Goal: Communication & Community: Ask a question

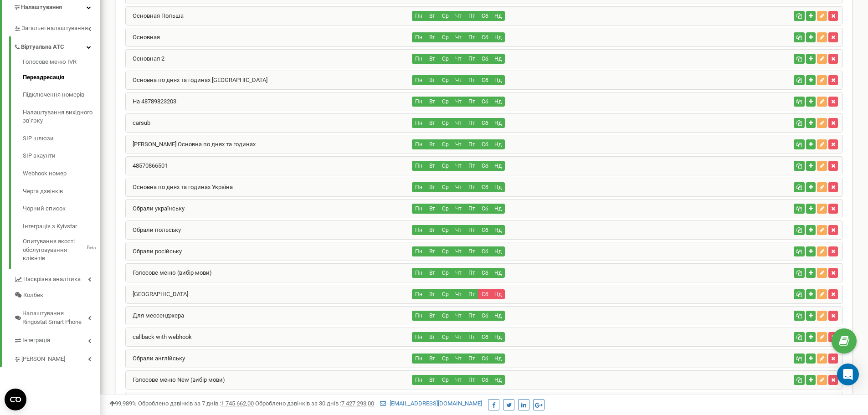
scroll to position [228, 0]
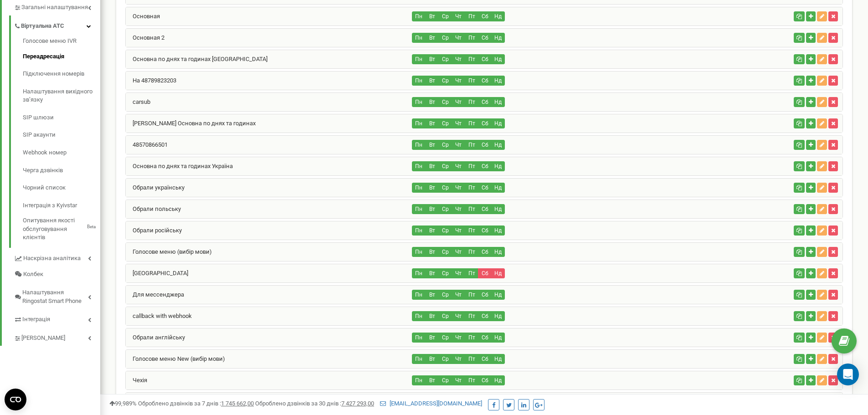
click at [176, 204] on div "Обрали польську" at bounding box center [269, 209] width 287 height 18
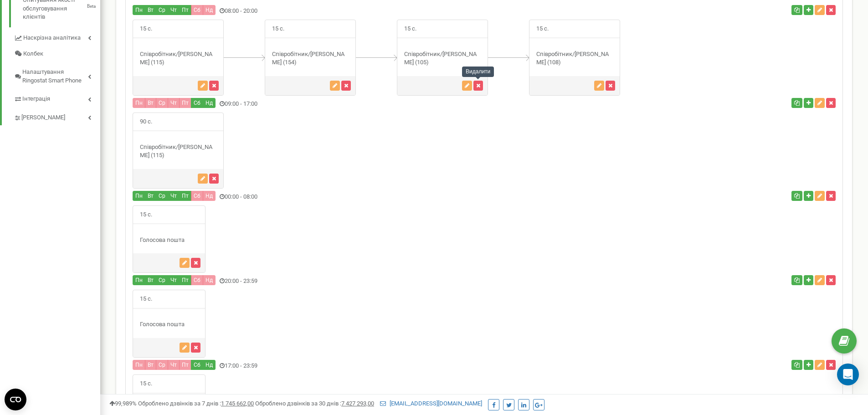
scroll to position [456, 0]
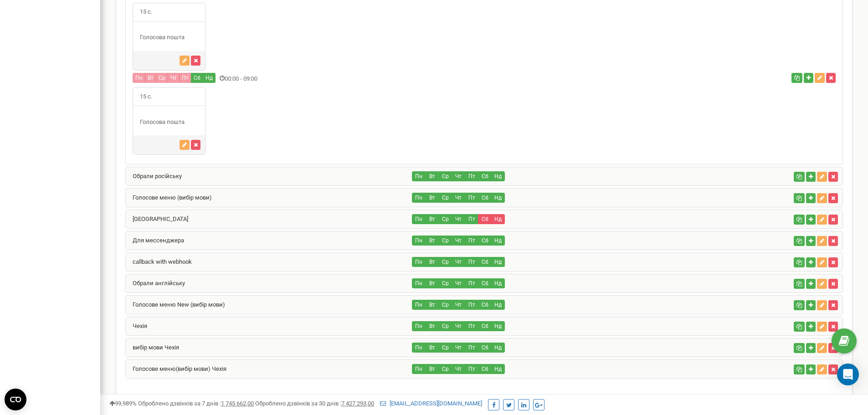
click at [189, 172] on div "Обрали російську" at bounding box center [269, 176] width 287 height 18
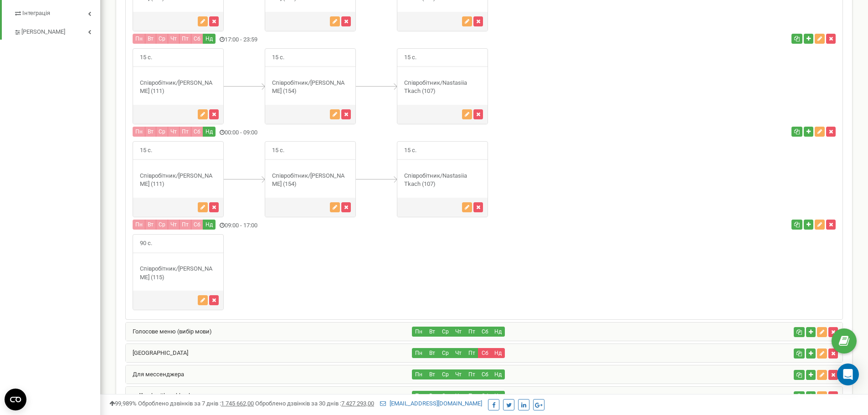
scroll to position [712, 0]
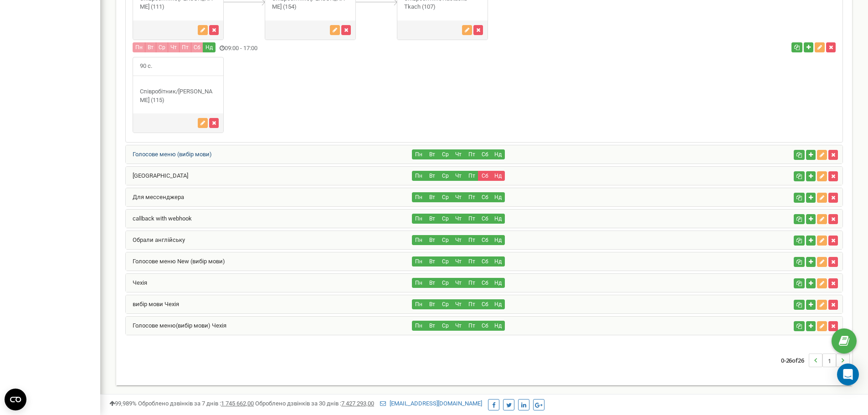
click at [165, 154] on link "Голосове меню (вибір мови)" at bounding box center [169, 154] width 86 height 7
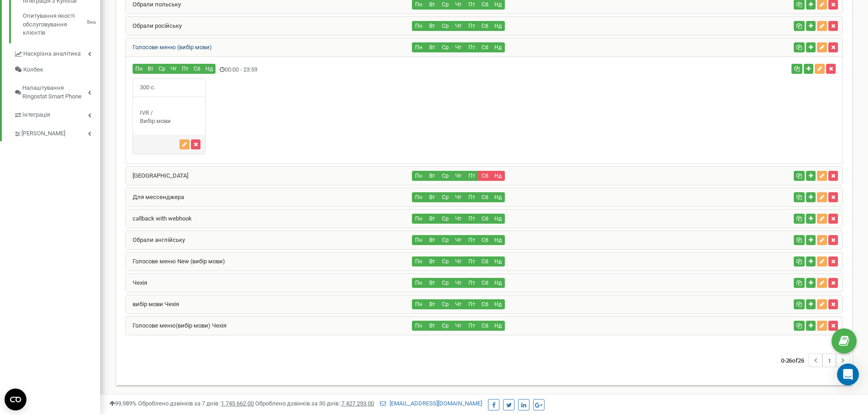
scroll to position [433, 0]
click at [167, 216] on link "callback with webhook" at bounding box center [159, 218] width 66 height 7
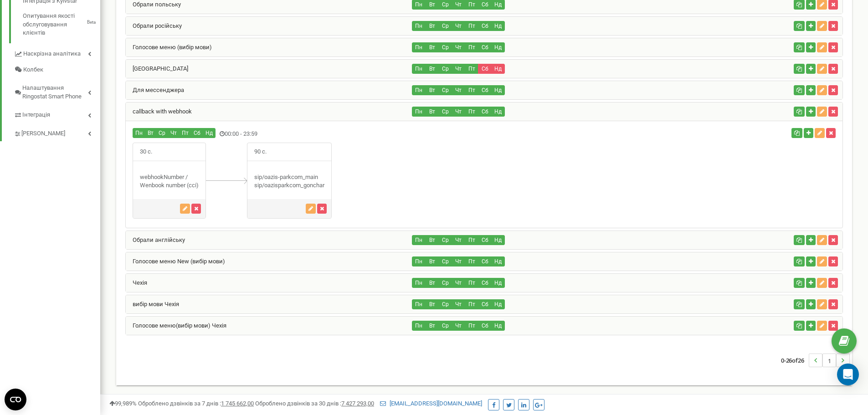
click at [184, 245] on div "Обрали англійську" at bounding box center [269, 240] width 287 height 18
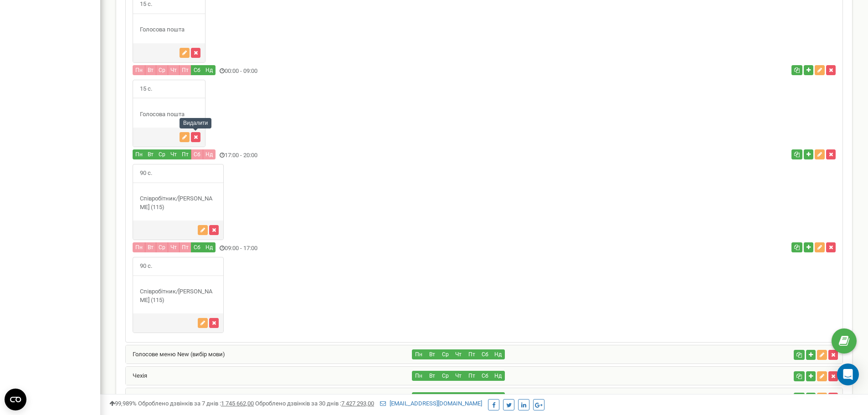
scroll to position [1067, 0]
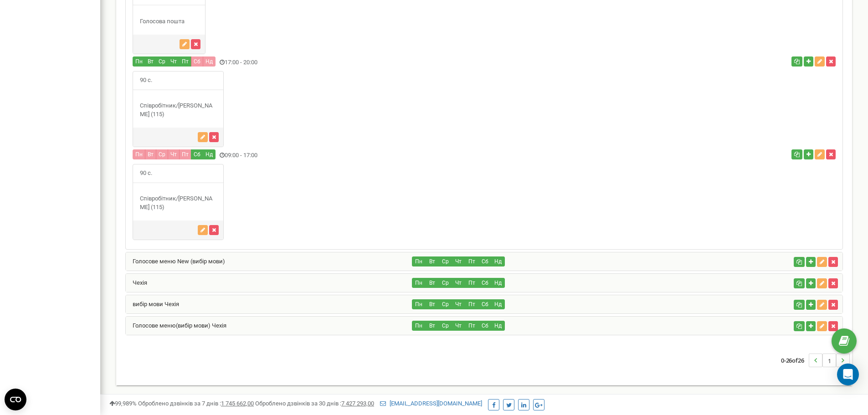
click at [170, 257] on div "Голосове меню New (вибір мови)" at bounding box center [269, 262] width 287 height 18
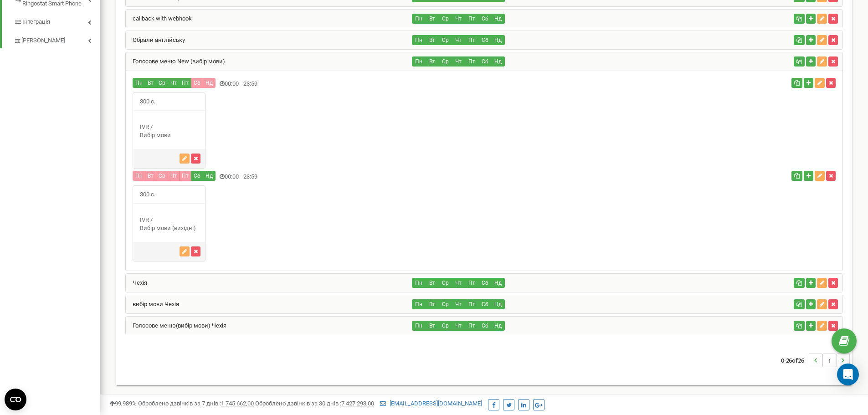
click at [167, 283] on div "Чехія" at bounding box center [269, 283] width 287 height 18
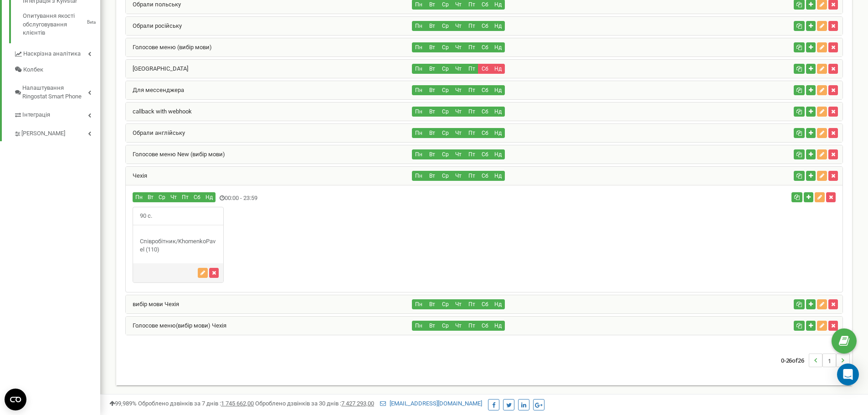
scroll to position [433, 0]
click at [164, 303] on link "вибір мови Чехія" at bounding box center [152, 304] width 53 height 7
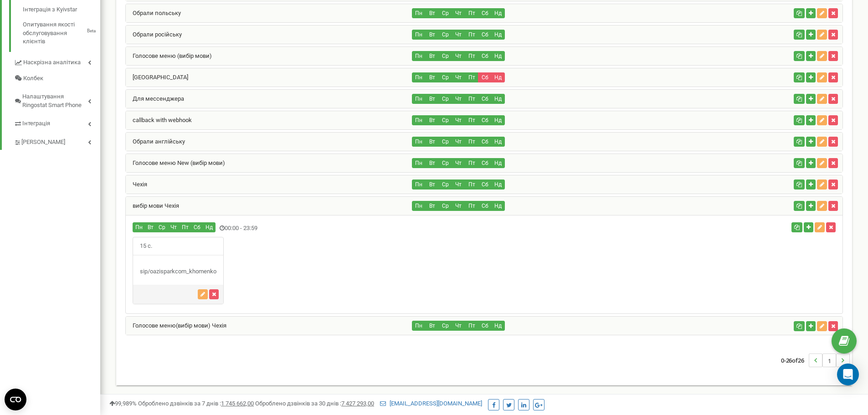
click at [168, 330] on div "Голосове меню(вибір мови) Чехія" at bounding box center [269, 326] width 287 height 18
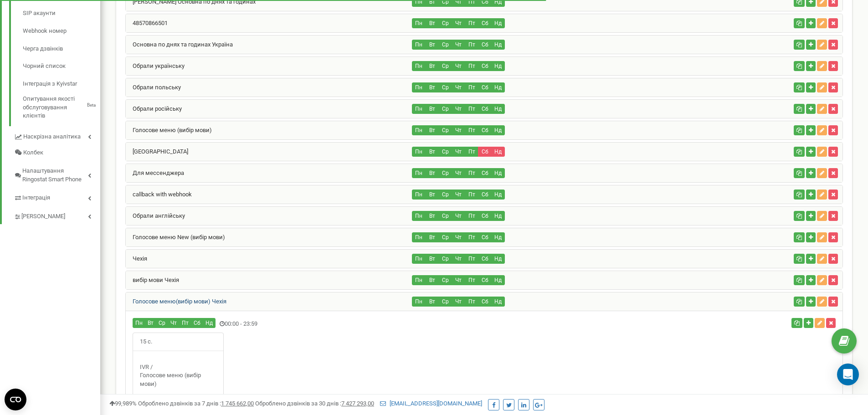
click at [154, 300] on link "Голосове меню(вибір мови) Чехія" at bounding box center [176, 301] width 101 height 7
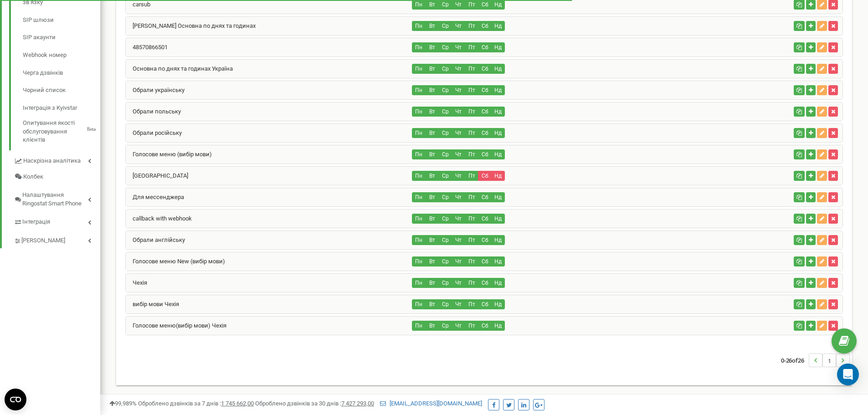
scroll to position [325, 0]
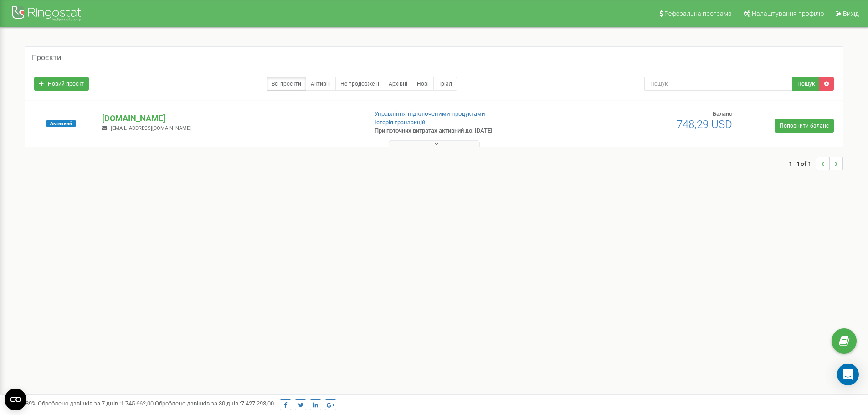
click at [414, 141] on button at bounding box center [434, 143] width 91 height 7
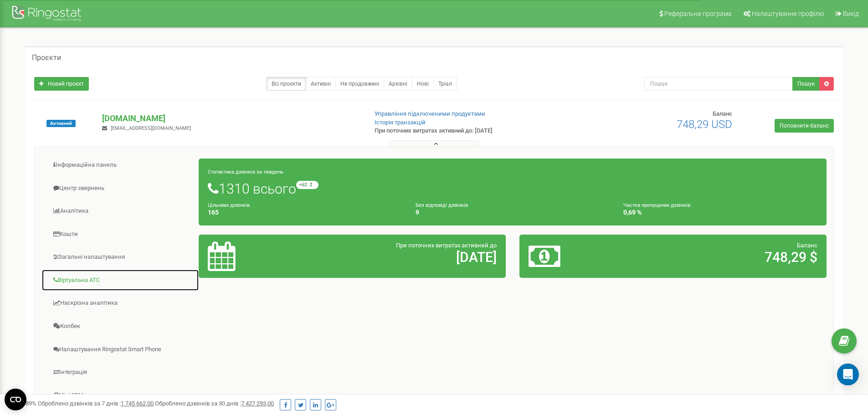
click at [77, 279] on link "Віртуальна АТС" at bounding box center [120, 280] width 158 height 22
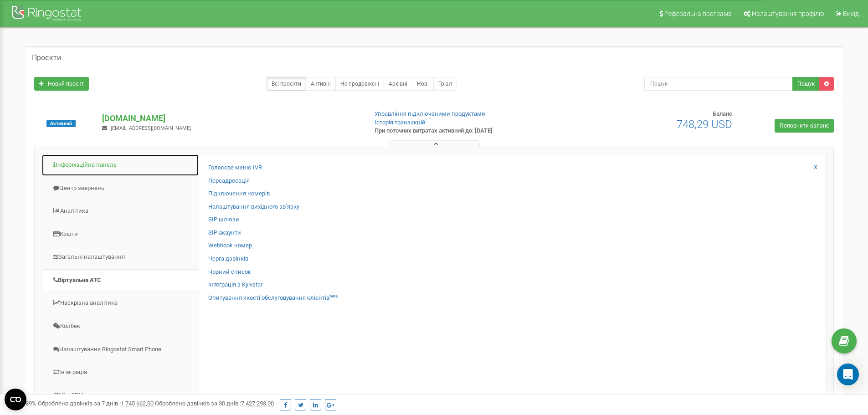
click at [86, 163] on link "Інформаційна панель" at bounding box center [120, 165] width 158 height 22
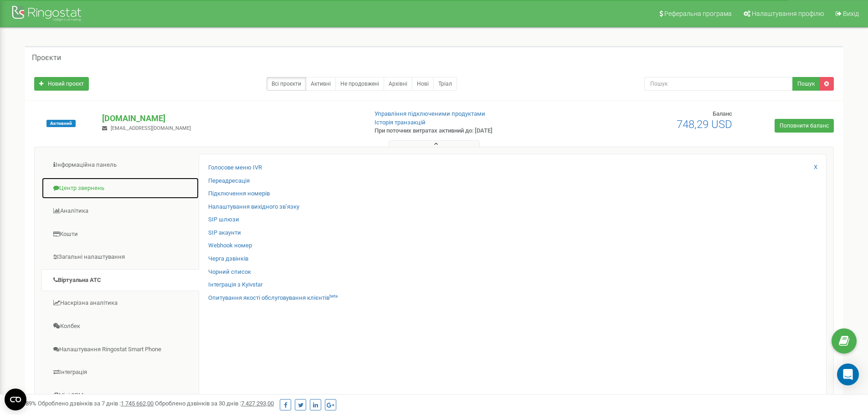
click at [77, 185] on link "Центр звернень" at bounding box center [120, 188] width 158 height 22
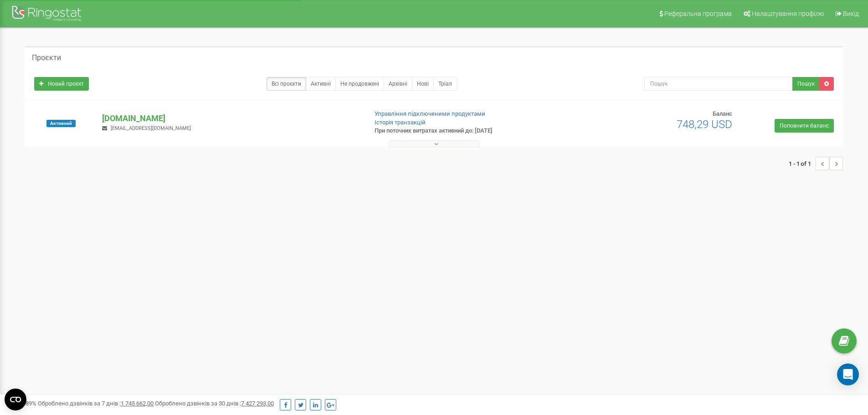
click at [458, 139] on div at bounding box center [434, 141] width 814 height 9
click at [437, 142] on icon at bounding box center [436, 144] width 4 height 6
click at [436, 143] on icon at bounding box center [436, 144] width 4 height 6
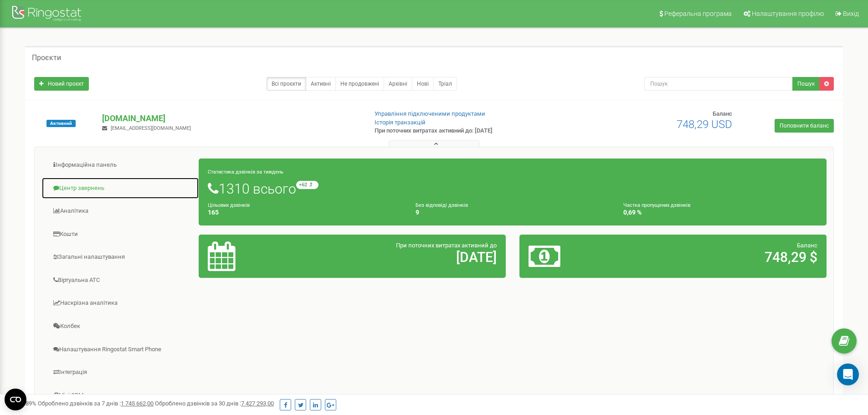
click at [86, 183] on link "Центр звернень" at bounding box center [120, 188] width 158 height 22
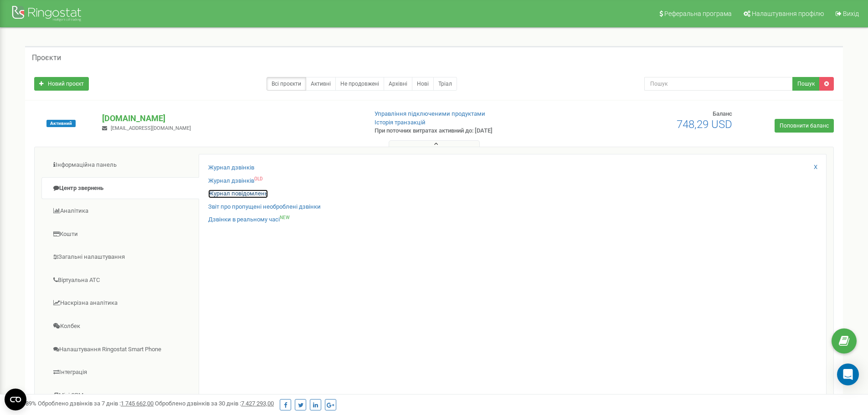
click at [241, 195] on link "Журнал повідомлень" at bounding box center [238, 194] width 60 height 9
click at [242, 217] on link "Дзвінки в реальному часі NEW" at bounding box center [249, 220] width 82 height 9
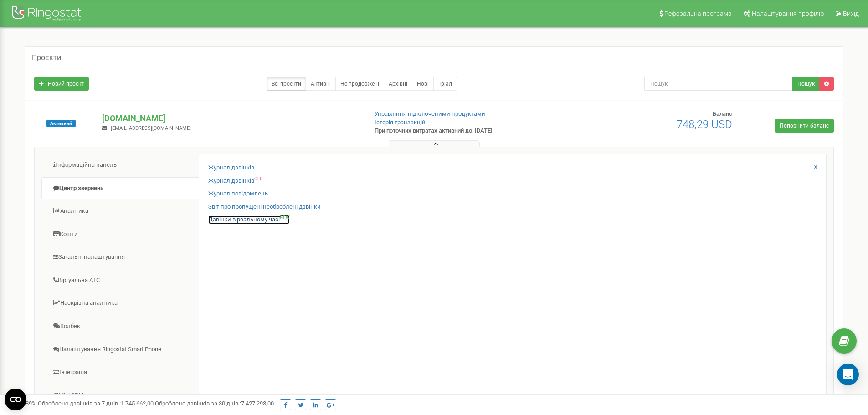
click at [242, 217] on link "Дзвінки в реальному часі NEW" at bounding box center [249, 220] width 82 height 9
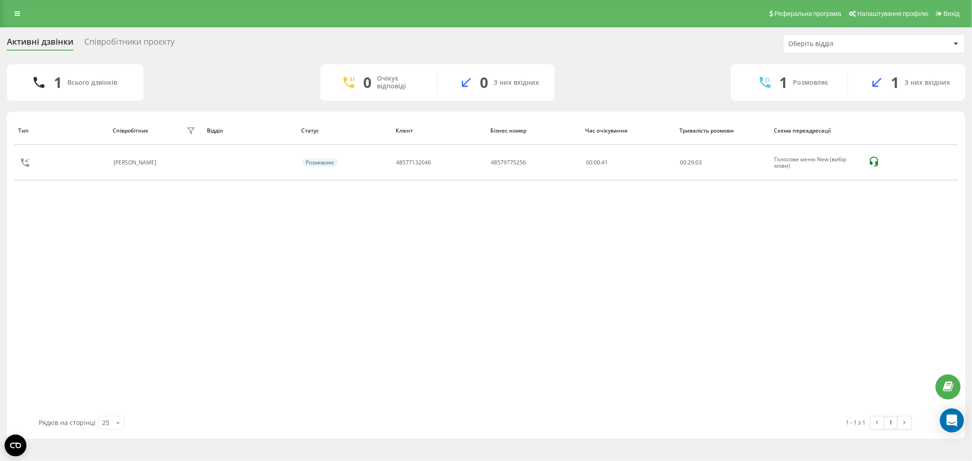
click at [868, 415] on icon "Open Intercom Messenger" at bounding box center [952, 421] width 10 height 12
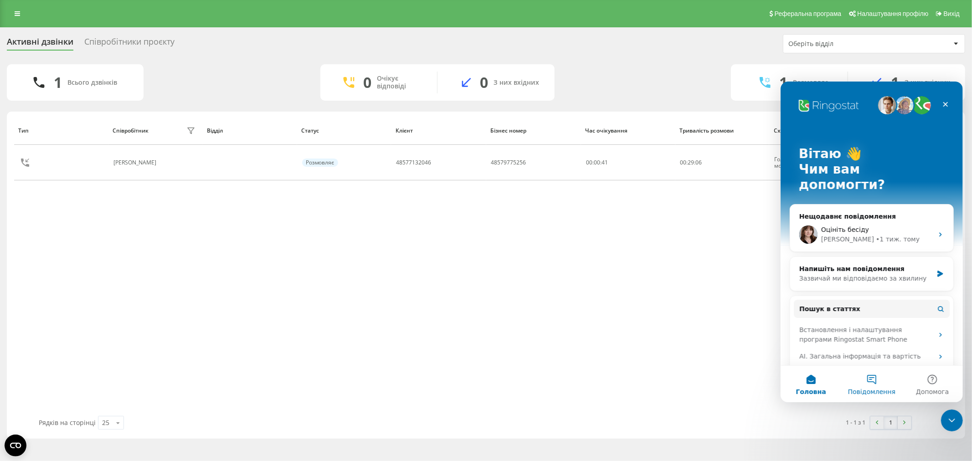
click at [868, 390] on span "Повідомлення" at bounding box center [871, 391] width 47 height 6
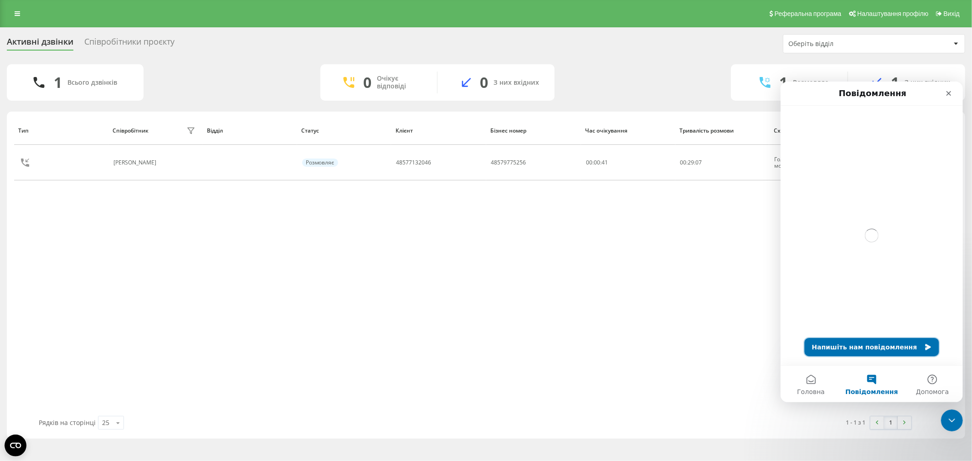
click at [845, 346] on button "Напишіть нам повідомлення" at bounding box center [872, 347] width 134 height 18
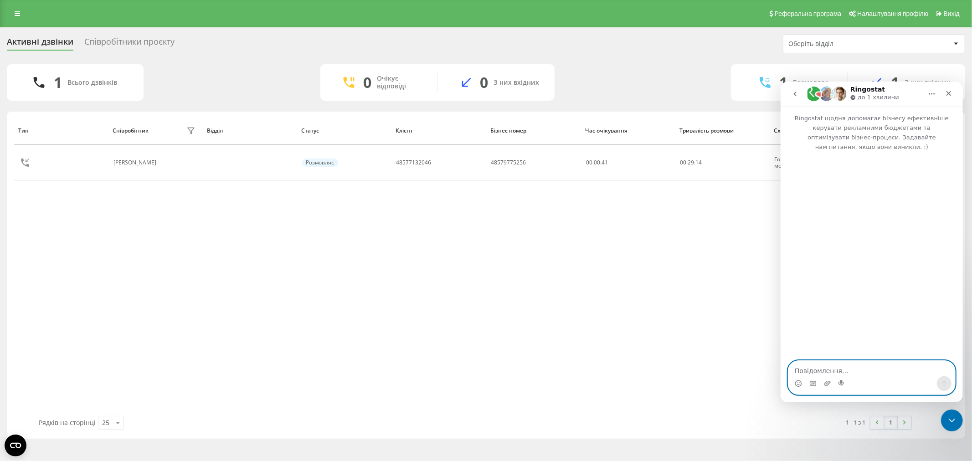
click at [846, 369] on textarea "Повідомлення..." at bounding box center [871, 368] width 167 height 15
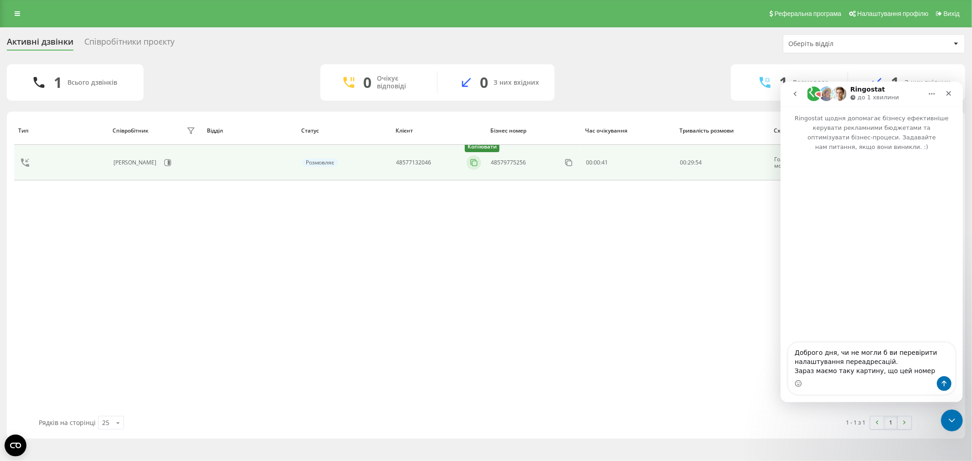
click at [475, 163] on icon at bounding box center [474, 162] width 9 height 9
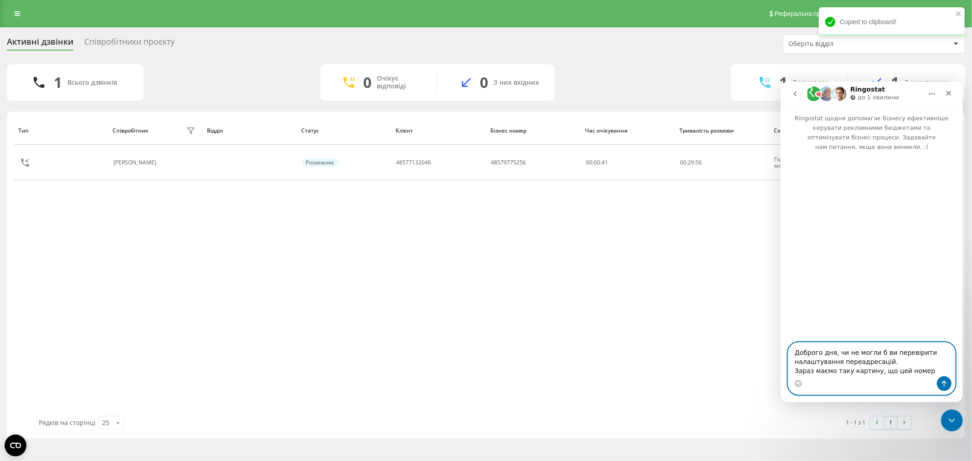
drag, startPoint x: 914, startPoint y: 369, endPoint x: 930, endPoint y: 373, distance: 16.0
click at [868, 369] on textarea "Доброго дня, чи не могли б ви перевірити налаштування переадресацій. Зараз маєм…" at bounding box center [871, 359] width 167 height 34
click at [868, 372] on textarea "Доброго дня, чи не могли б ви перевірити налаштування переадресацій. Зараз маєм…" at bounding box center [871, 359] width 167 height 34
paste textarea "48577132046"
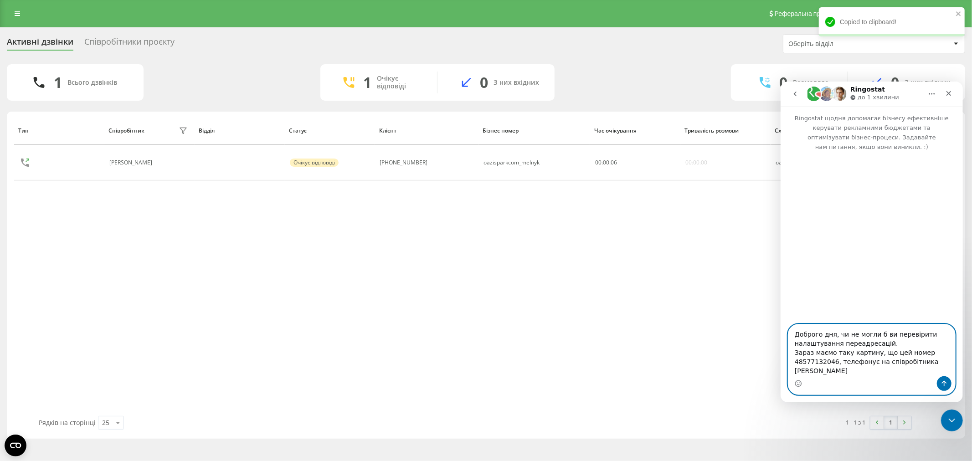
click at [868, 371] on textarea "Доброго дня, чи не могли б ви перевірити налаштування переадресацій. Зараз маєм…" at bounding box center [871, 350] width 167 height 52
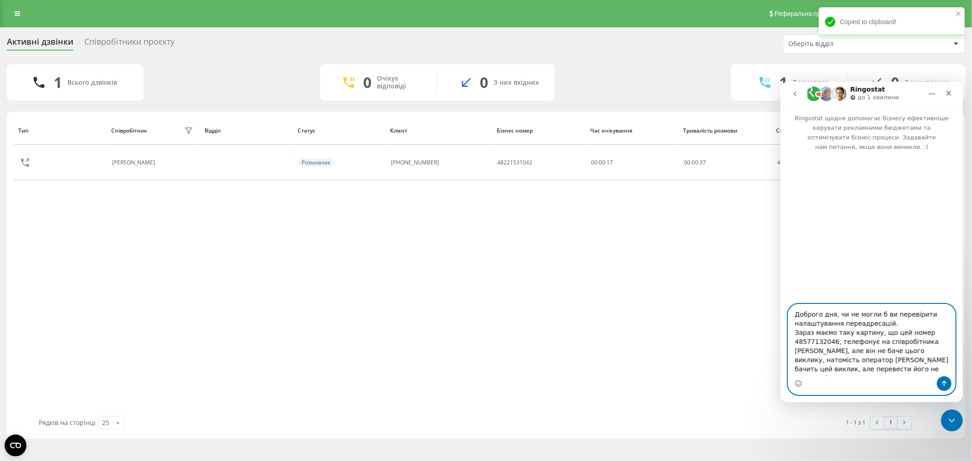
scroll to position [6, 0]
drag, startPoint x: 920, startPoint y: 334, endPoint x: 816, endPoint y: 344, distance: 104.9
click at [816, 344] on textarea "Доброго дня, чи не могли б ви перевірити налаштування переадресацій. Зараз маєм…" at bounding box center [871, 340] width 167 height 72
drag, startPoint x: 915, startPoint y: 372, endPoint x: 924, endPoint y: 375, distance: 9.0
click at [868, 372] on textarea "Доброго дня, чи не могли б ви перевірити налаштування переадресацій. Зараз маєм…" at bounding box center [871, 340] width 167 height 72
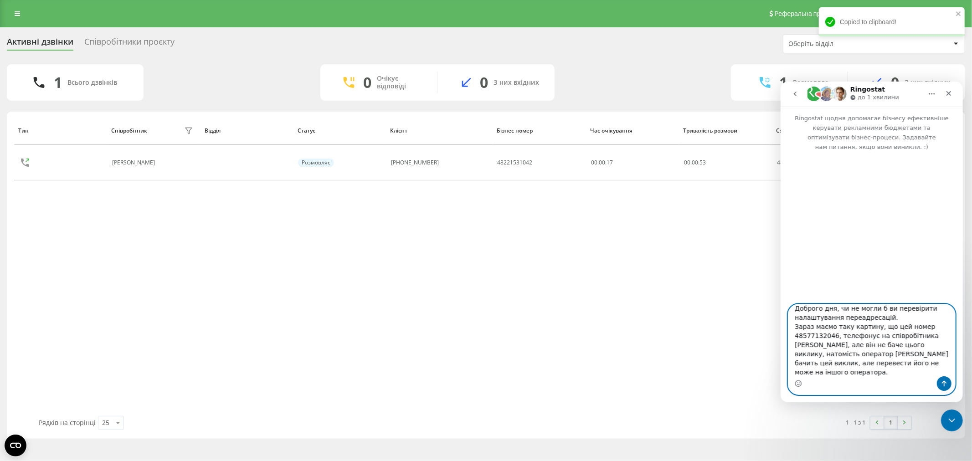
paste textarea "Pavlo Melnyk,"
type textarea "Доброго дня, чи не могли б ви перевірити налаштування переадресацій. Зараз маєм…"
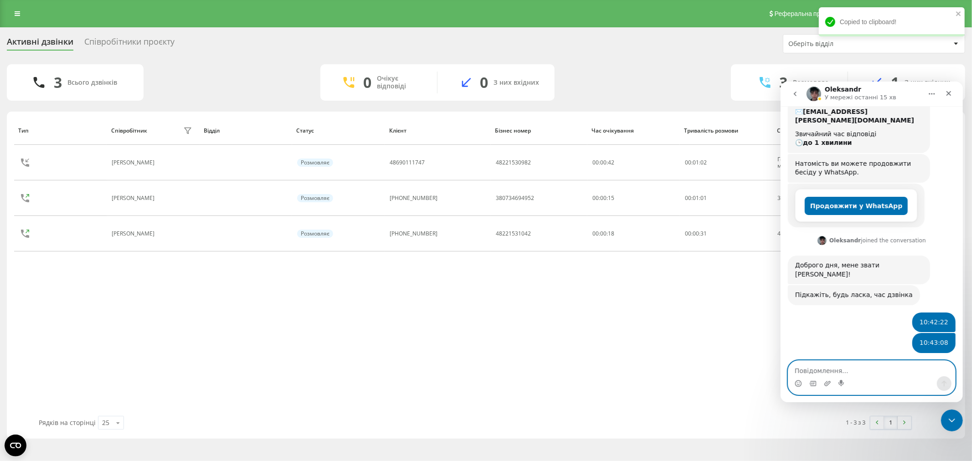
scroll to position [224, 0]
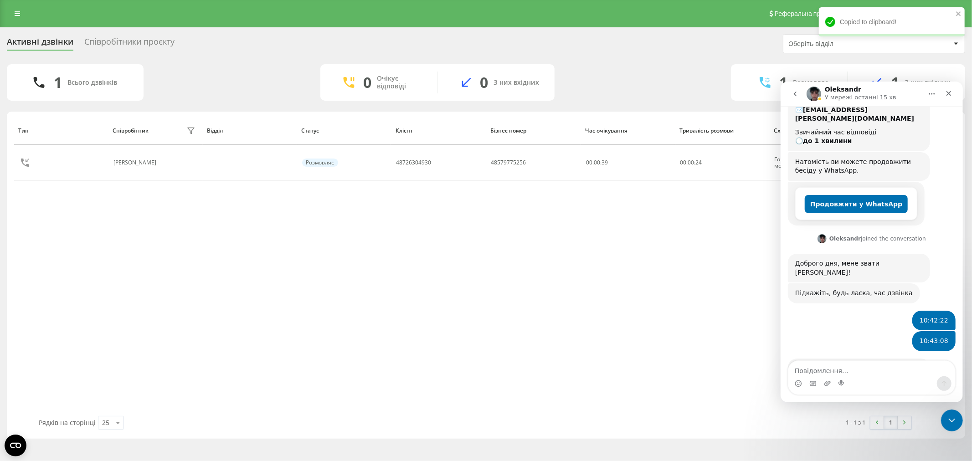
click at [467, 248] on div "Тип Співробітник фільтру Відділ Статус Клієнт Бізнес номер Час очікування Трива…" at bounding box center [486, 266] width 944 height 300
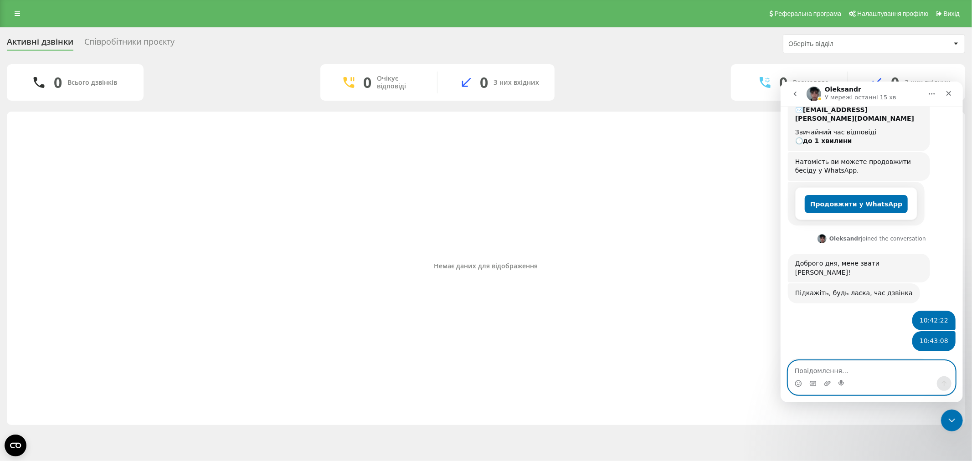
click at [857, 367] on textarea "Повідомлення..." at bounding box center [871, 368] width 167 height 15
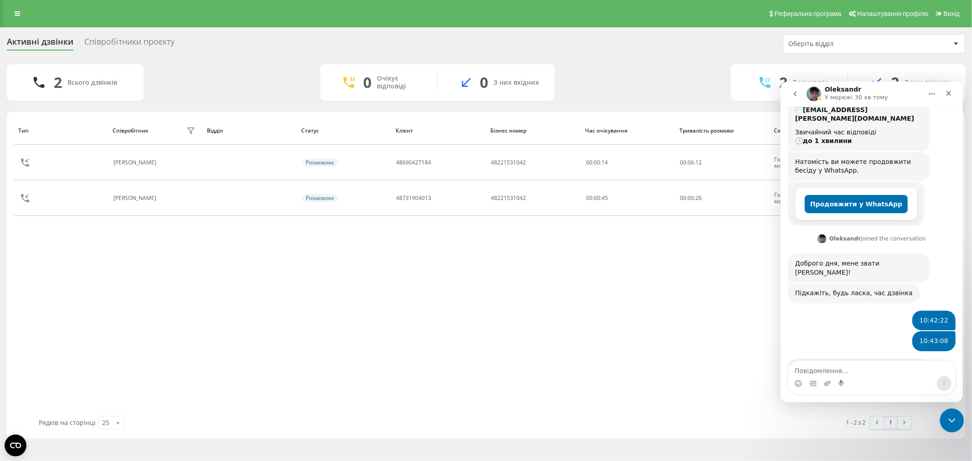
click at [868, 415] on icon "Закрити програму для спілкування Intercom" at bounding box center [951, 420] width 6 height 4
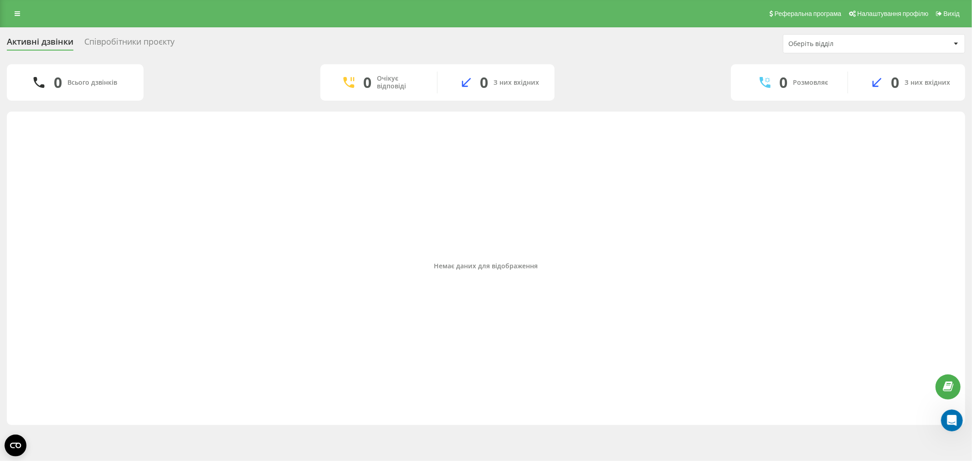
scroll to position [371, 0]
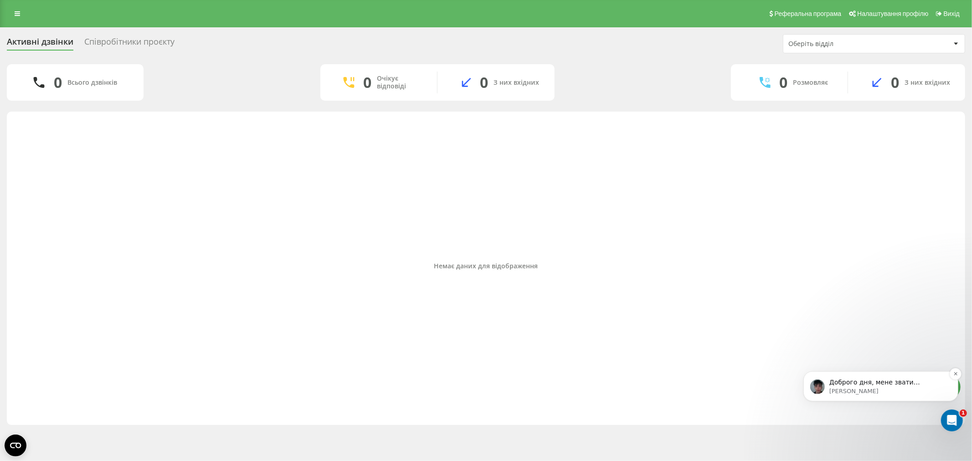
click at [891, 393] on p "[PERSON_NAME]" at bounding box center [888, 391] width 118 height 8
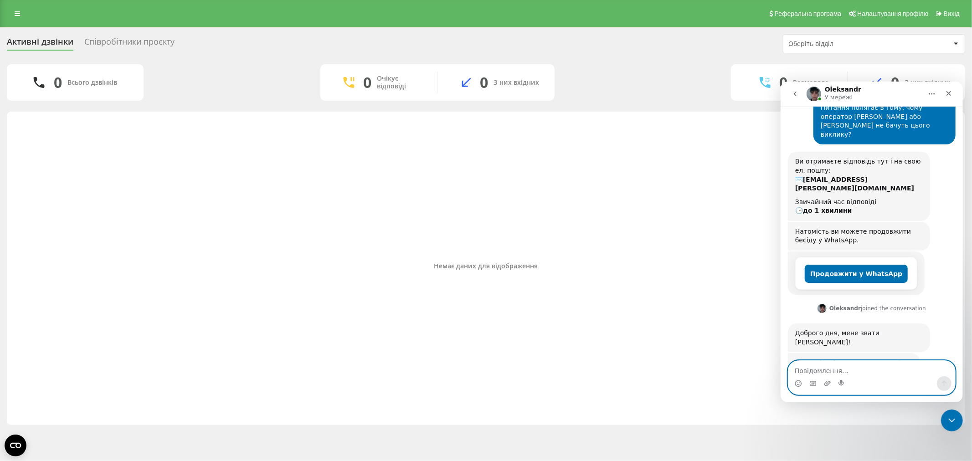
scroll to position [140, 0]
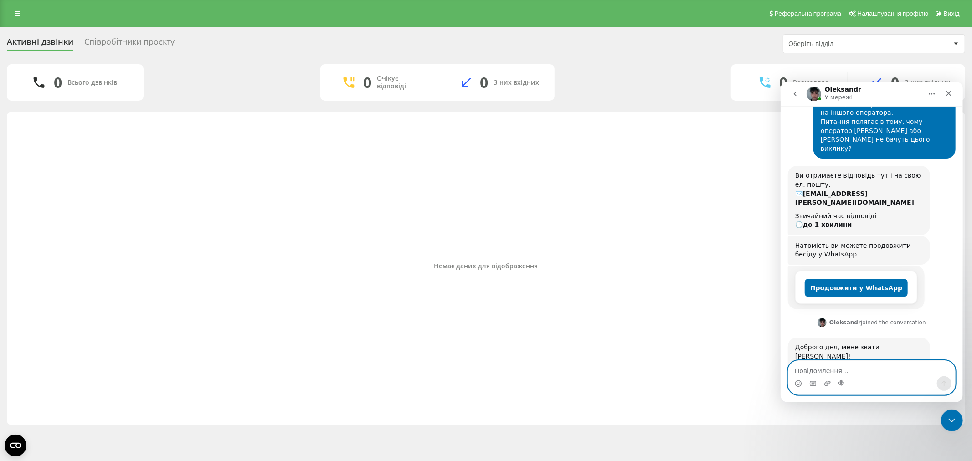
click at [842, 369] on textarea "Повідомлення..." at bounding box center [871, 368] width 167 height 15
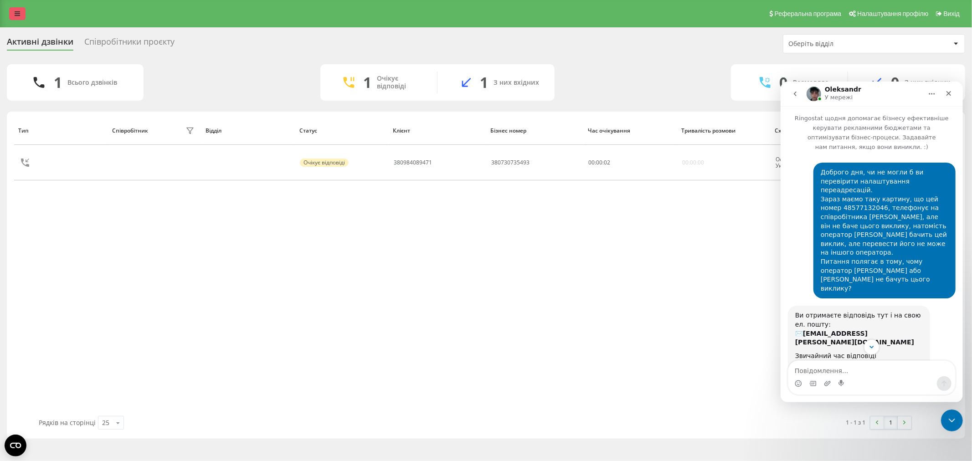
click at [23, 8] on link at bounding box center [17, 13] width 16 height 13
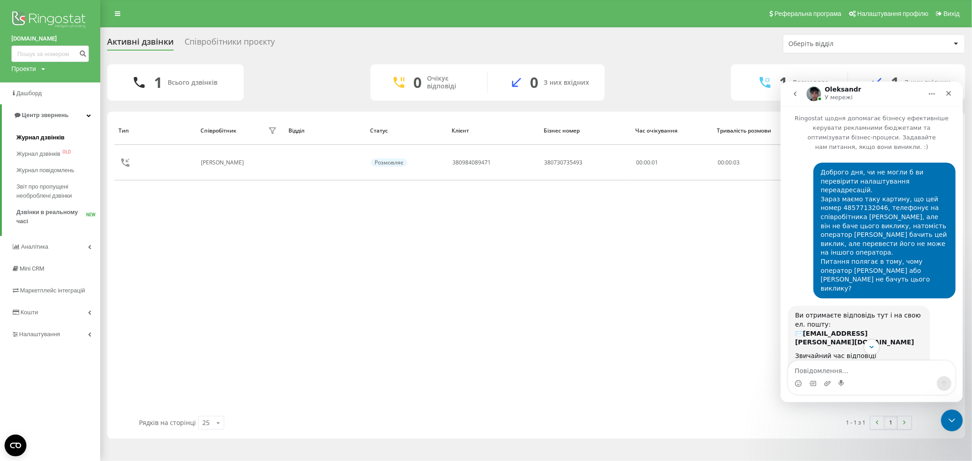
click at [47, 139] on span "Журнал дзвінків" at bounding box center [40, 137] width 48 height 9
drag, startPoint x: 808, startPoint y: 188, endPoint x: 806, endPoint y: 180, distance: 8.3
click at [806, 180] on div "Доброго дня, чи не могли б ви перевірити налаштування переадресацій. Зараз маєм…" at bounding box center [872, 233] width 168 height 143
drag, startPoint x: 816, startPoint y: 188, endPoint x: 853, endPoint y: 191, distance: 37.5
click at [853, 191] on div "Доброго дня, чи не могли б ви перевірити налаштування переадресацій. Зараз маєм…" at bounding box center [885, 230] width 128 height 125
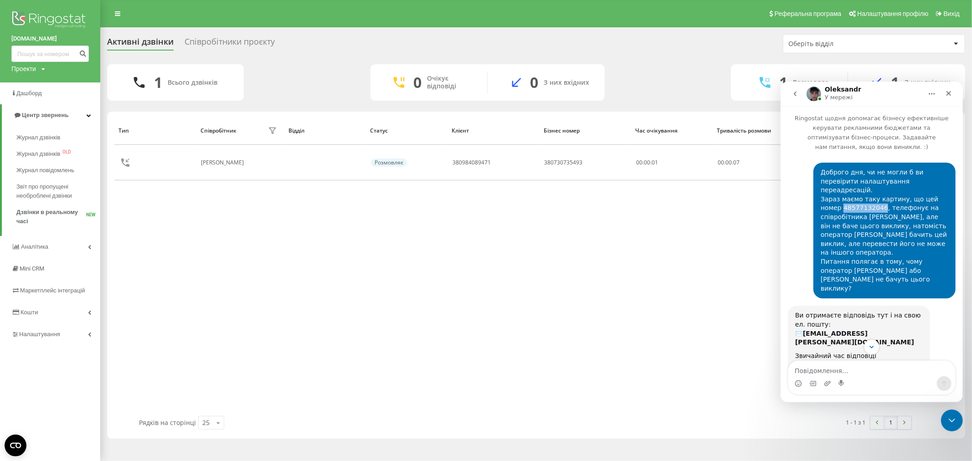
copy div "48577132046"
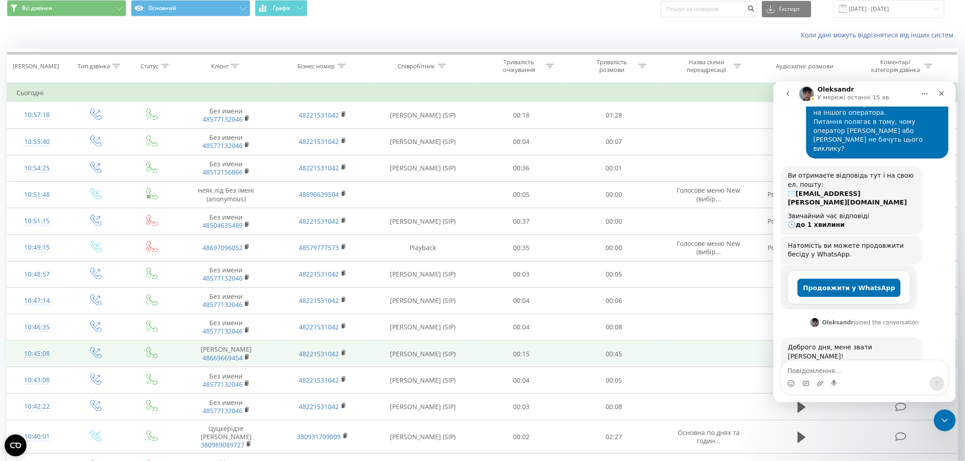
scroll to position [51, 0]
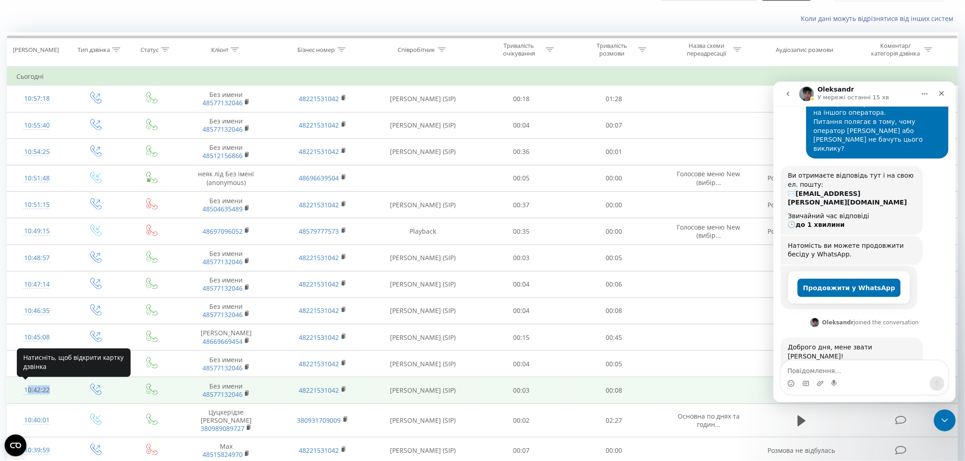
drag, startPoint x: 16, startPoint y: 391, endPoint x: 52, endPoint y: 397, distance: 36.9
click at [52, 397] on div "10:42:22" at bounding box center [36, 391] width 41 height 18
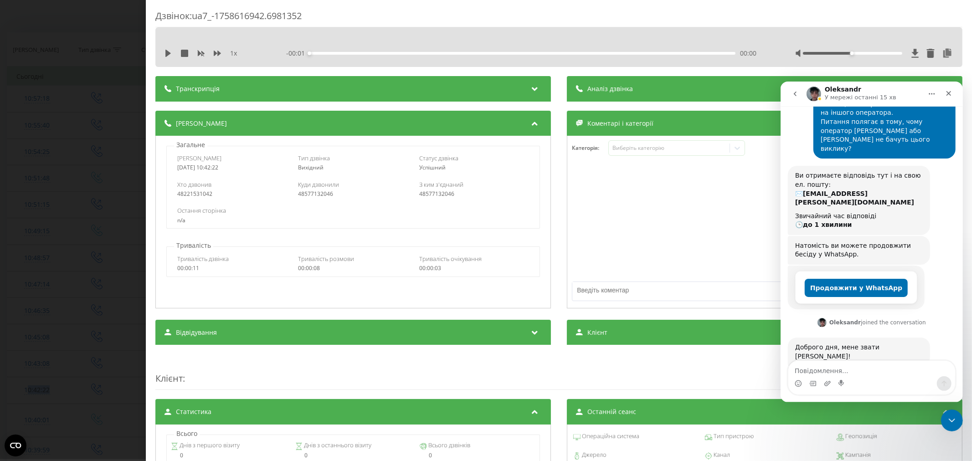
click at [83, 35] on div "Дзвінок : ua7_-1758616942.6981352 1 x - 00:01 00:00 00:00 Транскрипція Для AI-а…" at bounding box center [486, 230] width 972 height 461
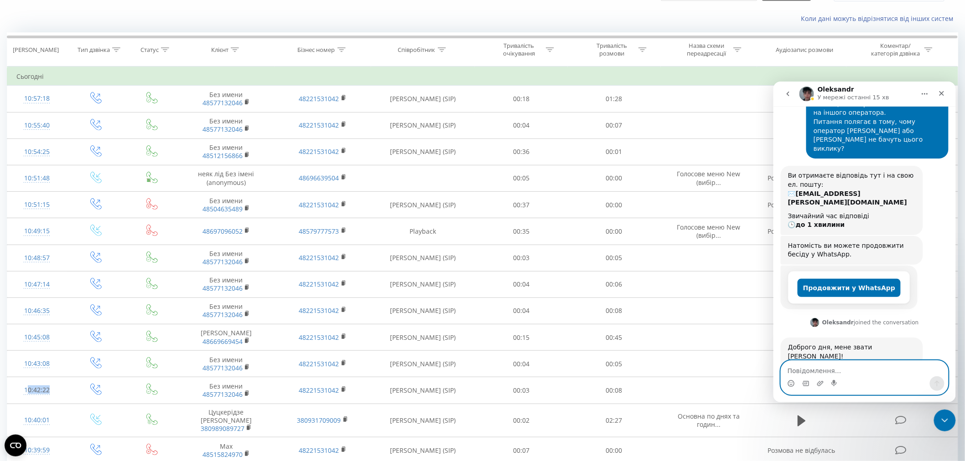
click at [837, 371] on textarea "Повідомлення..." at bounding box center [863, 368] width 167 height 15
paste textarea "10:42:22"
type textarea "10:42:22"
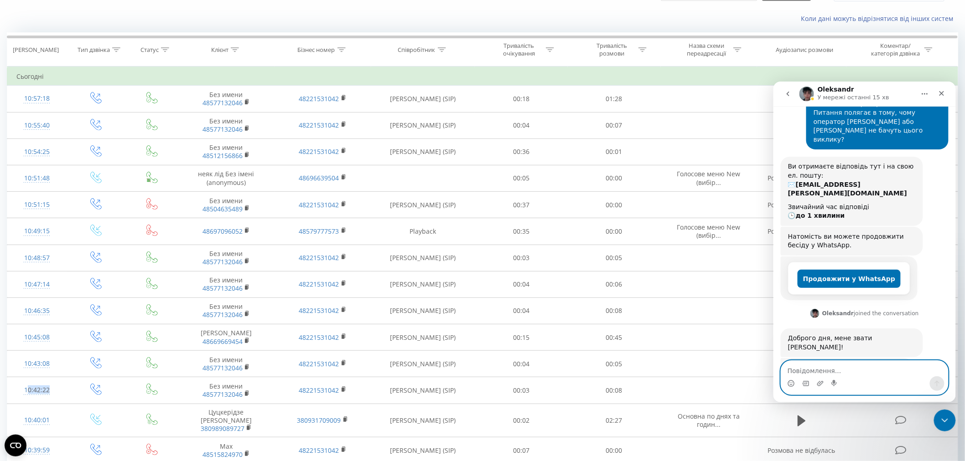
scroll to position [167, 0]
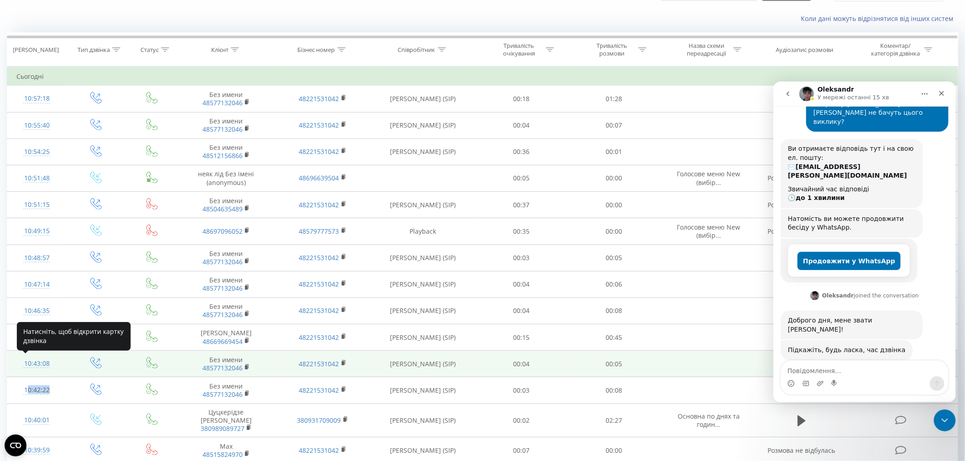
drag, startPoint x: 18, startPoint y: 364, endPoint x: 56, endPoint y: 365, distance: 37.9
click at [56, 365] on div "10:43:08" at bounding box center [36, 364] width 41 height 18
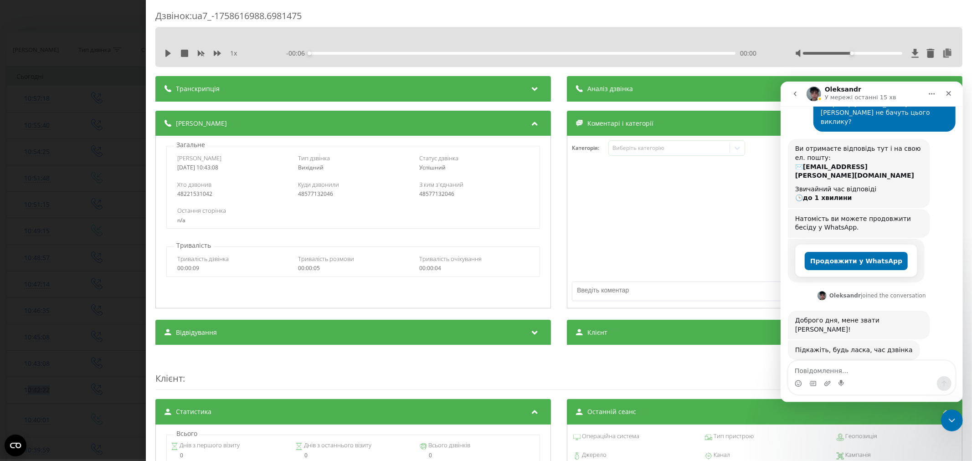
click at [57, 139] on div "Дзвінок : ua7_-1758616988.6981475 1 x - 00:06 00:00 00:00 Транскрипція Для AI-а…" at bounding box center [486, 230] width 972 height 461
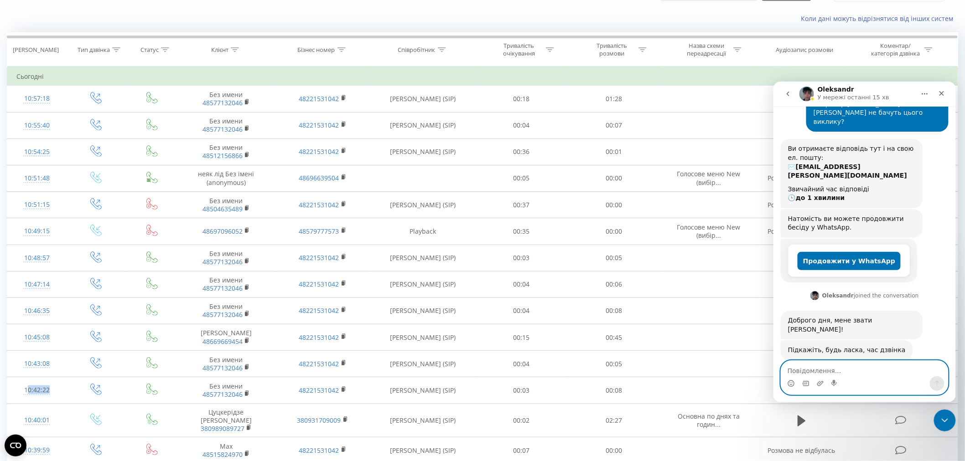
click at [821, 366] on textarea "Повідомлення..." at bounding box center [863, 368] width 167 height 15
paste textarea "10:43:08"
type textarea "10:43:08"
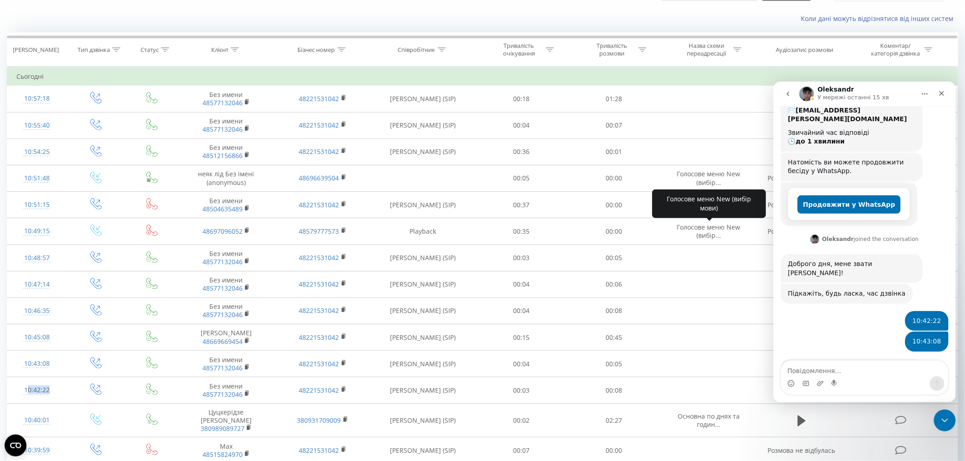
scroll to position [224, 0]
click at [823, 364] on textarea "Повідомлення..." at bounding box center [863, 368] width 167 height 15
click at [837, 367] on textarea "Повідомлення..." at bounding box center [863, 368] width 167 height 15
paste textarea "48726304930,"
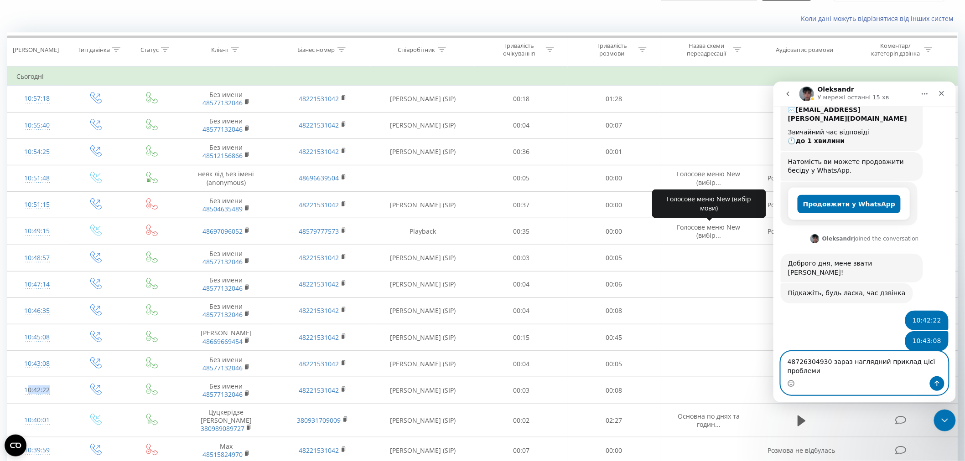
scroll to position [233, 0]
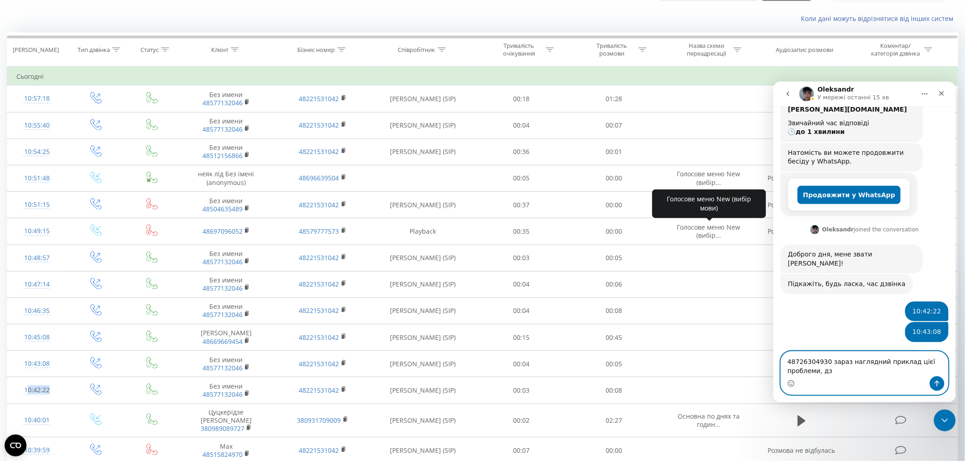
drag, startPoint x: 818, startPoint y: 368, endPoint x: 795, endPoint y: 359, distance: 25.2
click at [818, 368] on textarea "48726304930 зараз наглядний приклад цієї проблеми, дз" at bounding box center [863, 363] width 167 height 25
drag, startPoint x: 829, startPoint y: 360, endPoint x: 1518, endPoint y: 437, distance: 693.0
click at [773, 355] on html "Oleksandr У мережі останні 15 хв Ringostat щодня допомагає бізнесу ефективніше …" at bounding box center [864, 241] width 182 height 321
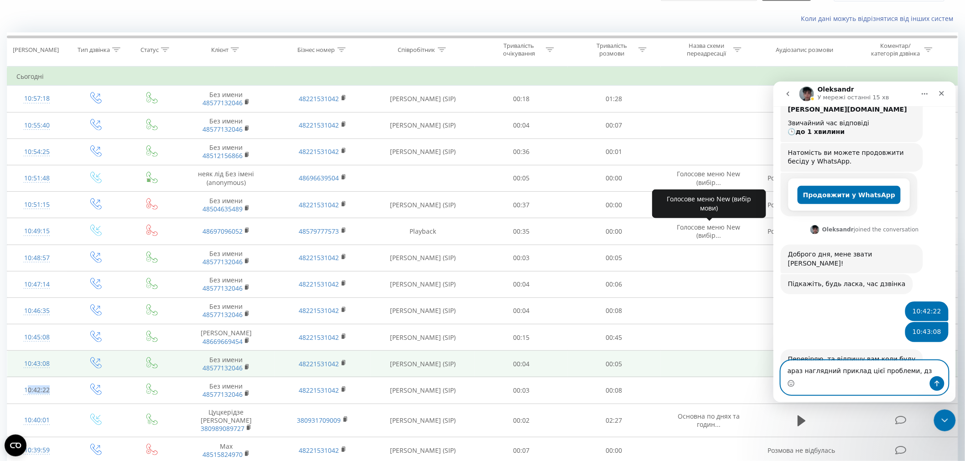
scroll to position [224, 0]
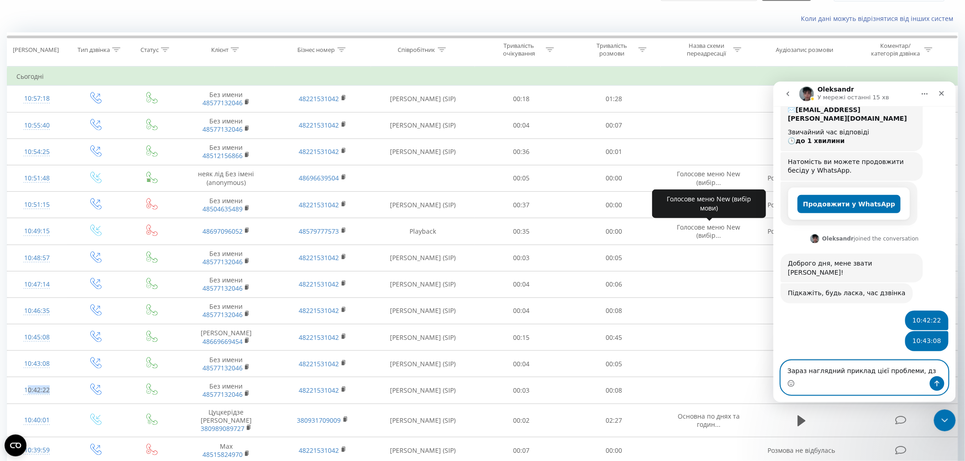
click at [858, 365] on textarea "Зараз наглядний приклад цієї проблеми, дз" at bounding box center [863, 368] width 167 height 15
click at [893, 373] on textarea "Зараз наглядний приклад цієї проблеми, дз" at bounding box center [863, 368] width 167 height 15
click at [917, 372] on textarea "Зараз наглядний приклад цієї проблеми, дз" at bounding box center [863, 368] width 167 height 15
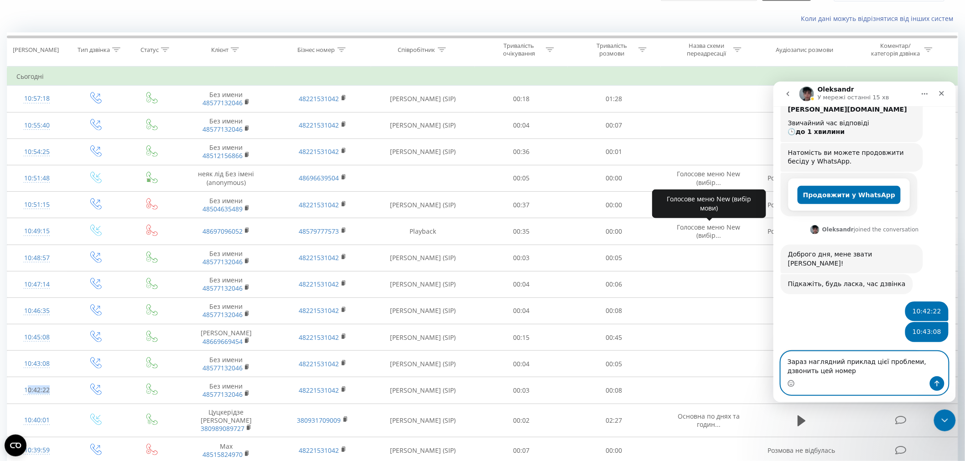
paste textarea "48726304930 з"
type textarea "Зараз наглядний приклад цієї проблеми, дзвонить цей номер 48726304930"
drag, startPoint x: 869, startPoint y: 372, endPoint x: 744, endPoint y: 357, distance: 125.8
click at [773, 357] on html "Oleksandr У мережі останні 15 хв Ringostat щодня допомагає бізнесу ефективніше …" at bounding box center [864, 241] width 182 height 321
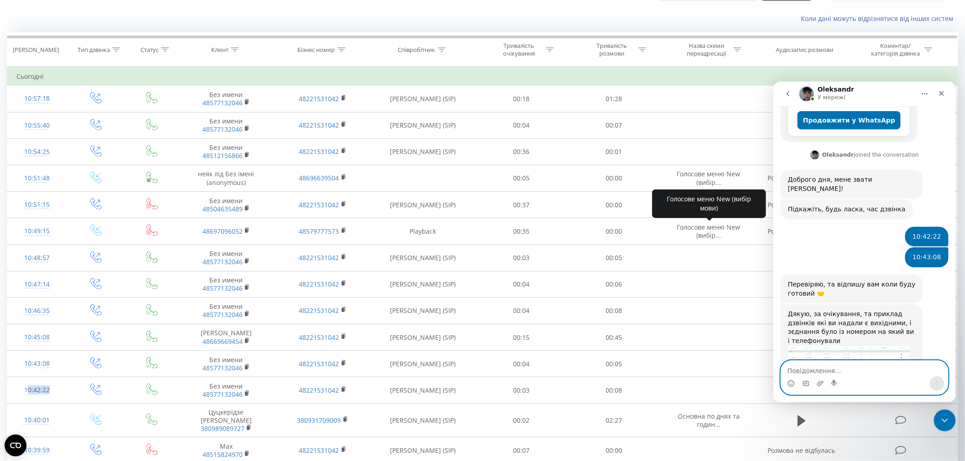
scroll to position [317, 0]
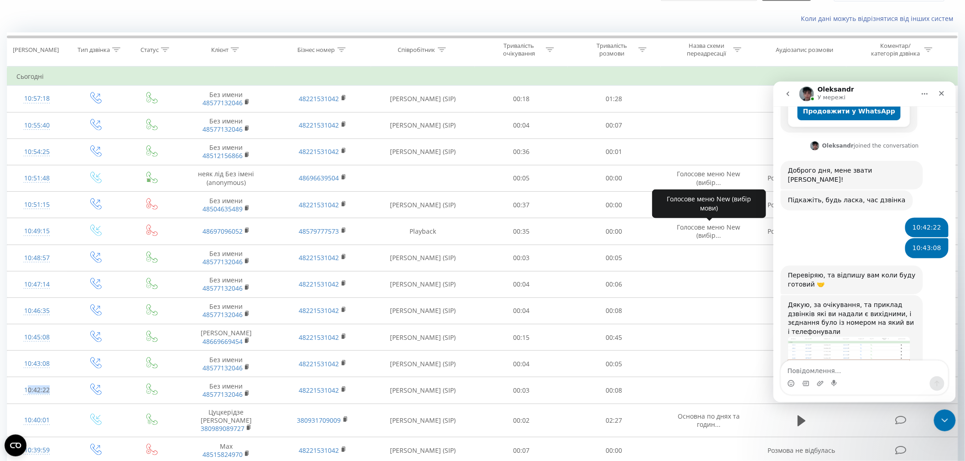
click at [845, 336] on img "Oleksandr каже…" at bounding box center [848, 353] width 122 height 34
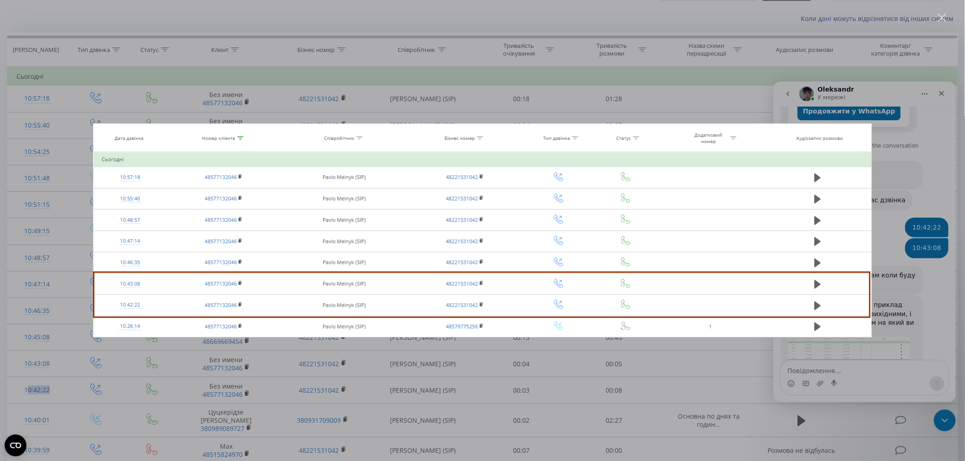
scroll to position [0, 0]
click at [272, 355] on div "Месенджер Intercom" at bounding box center [482, 230] width 965 height 461
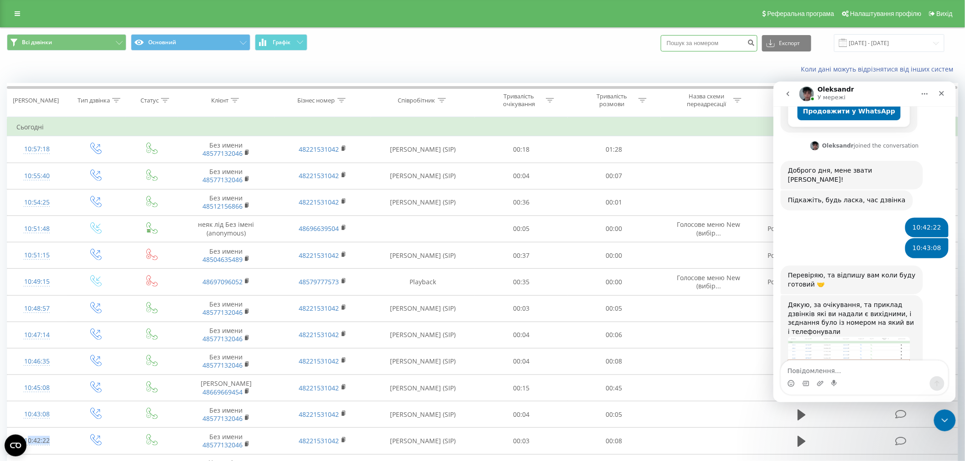
click at [725, 38] on input at bounding box center [709, 43] width 97 height 16
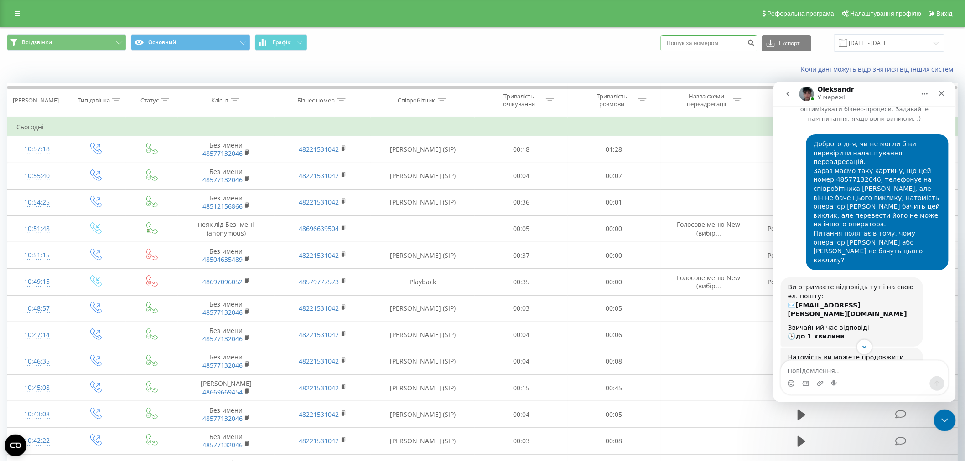
scroll to position [13, 0]
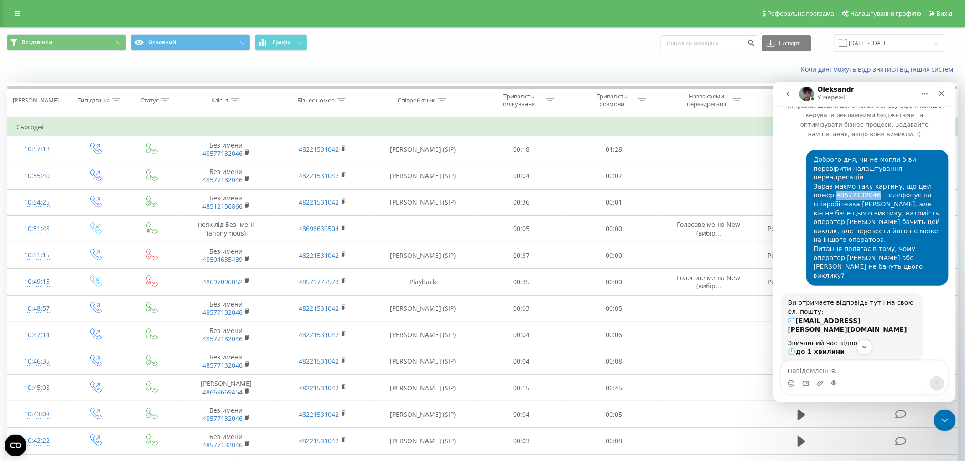
drag, startPoint x: 808, startPoint y: 175, endPoint x: 846, endPoint y: 175, distance: 38.3
click at [846, 175] on div "Доброго дня, чи не могли б ви перевірити налаштування переадресацій. Зараз маєм…" at bounding box center [877, 217] width 128 height 125
copy div "48577132046"
click at [721, 39] on input at bounding box center [709, 43] width 97 height 16
type input "48577132046"
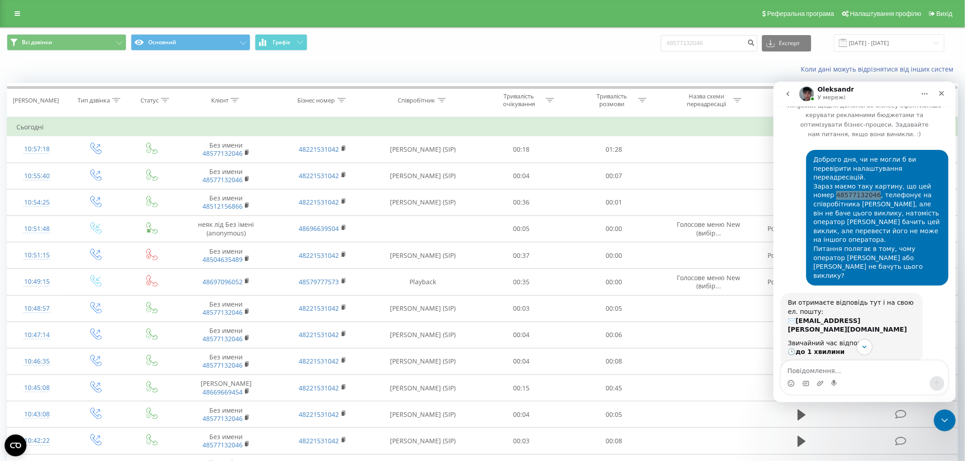
click at [763, 40] on div "48577132046 Експорт .csv .xls .xlsx 23.08.2025 - 23.09.2025" at bounding box center [803, 43] width 284 height 18
click at [755, 41] on icon "submit" at bounding box center [751, 41] width 8 height 5
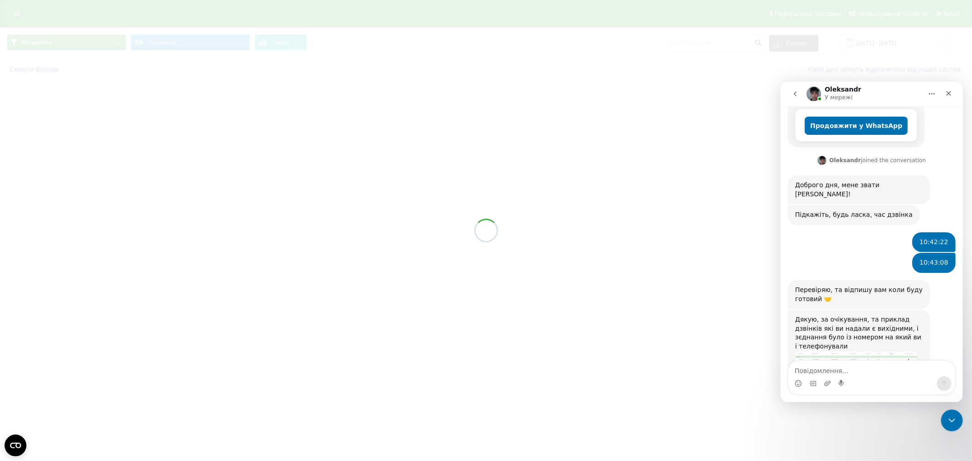
scroll to position [317, 0]
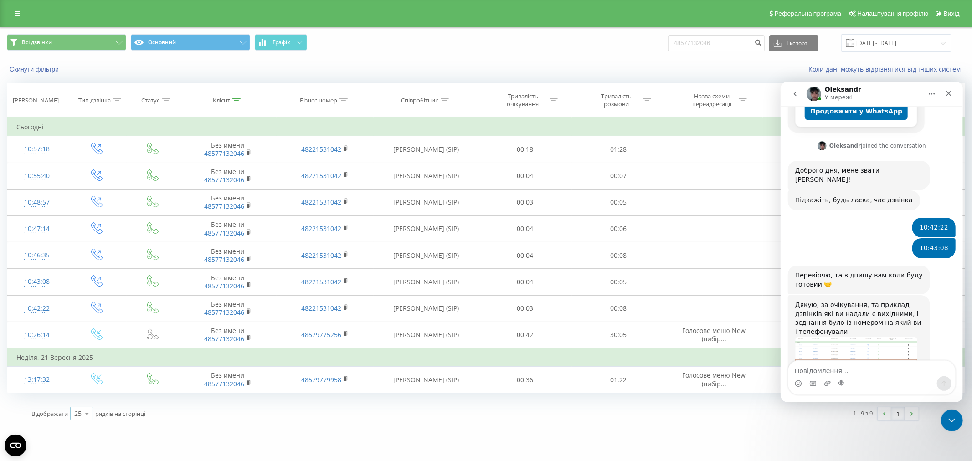
click at [84, 413] on icon at bounding box center [87, 414] width 14 height 18
click at [83, 398] on span "100" at bounding box center [79, 401] width 11 height 9
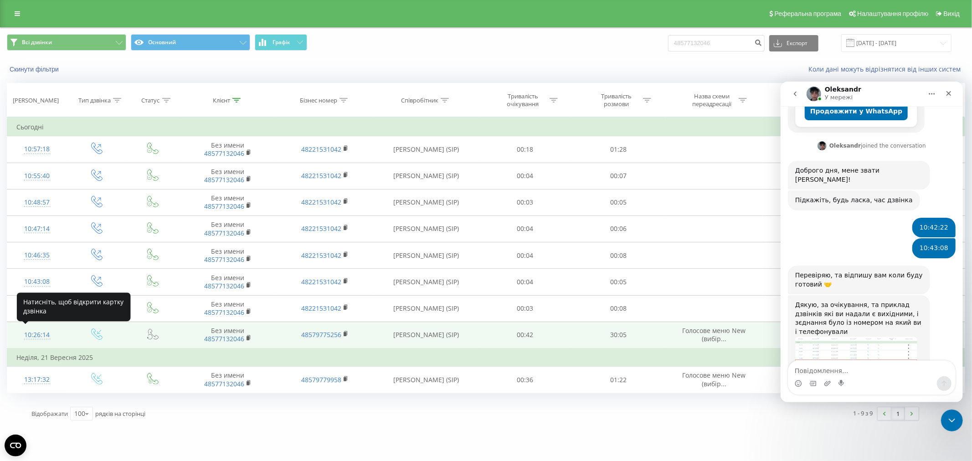
drag, startPoint x: 17, startPoint y: 336, endPoint x: 58, endPoint y: 334, distance: 40.6
click at [58, 334] on td "10:26:14" at bounding box center [37, 335] width 60 height 27
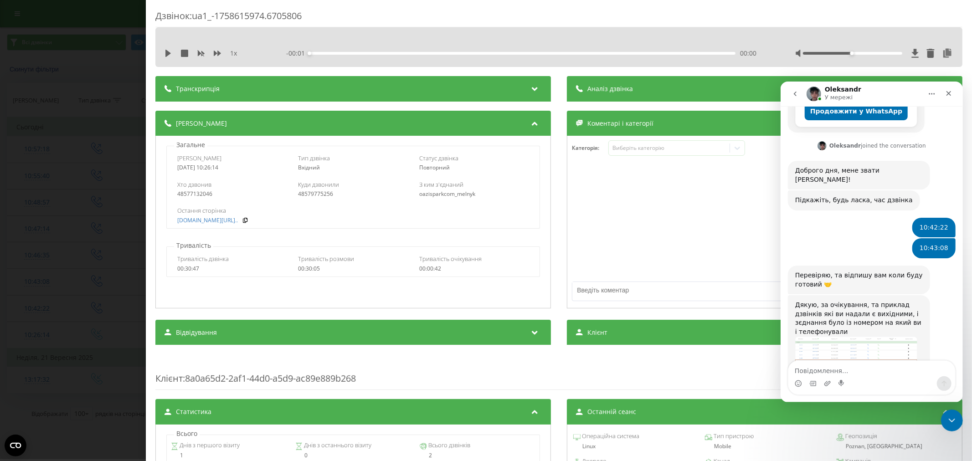
click at [98, 40] on div "Дзвінок : ua1_-1758615974.6705806 1 x - 00:01 00:00 00:00 Транскрипція Для AI-а…" at bounding box center [486, 230] width 972 height 461
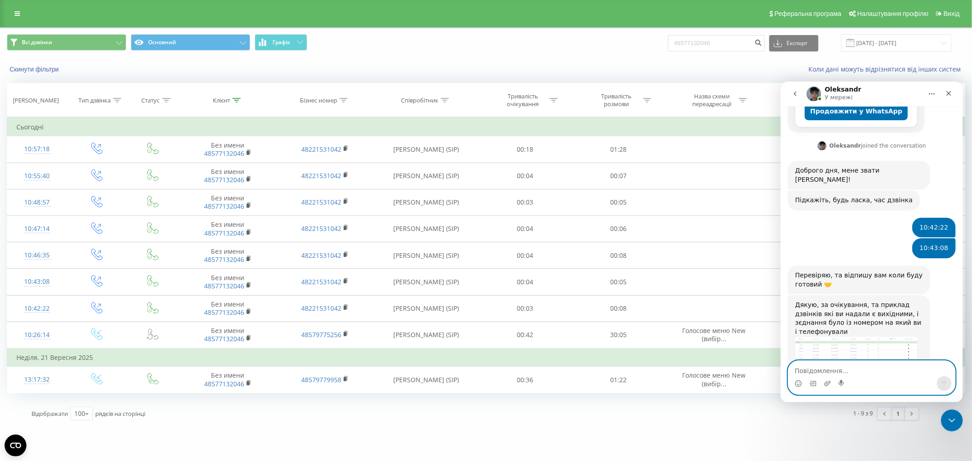
click at [866, 372] on textarea "Повідомлення..." at bounding box center [871, 368] width 167 height 15
paste textarea "10:26:14"
type textarea "10:26:14"
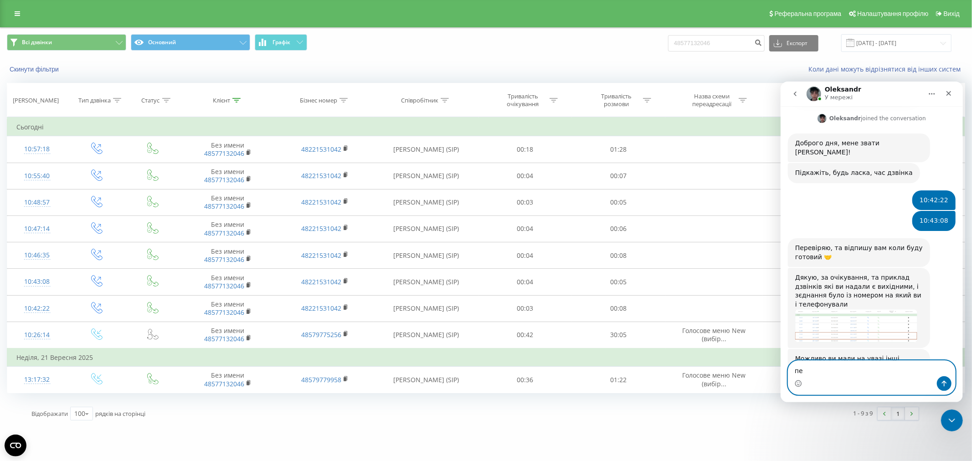
type textarea "п"
type textarea "Це був вх"
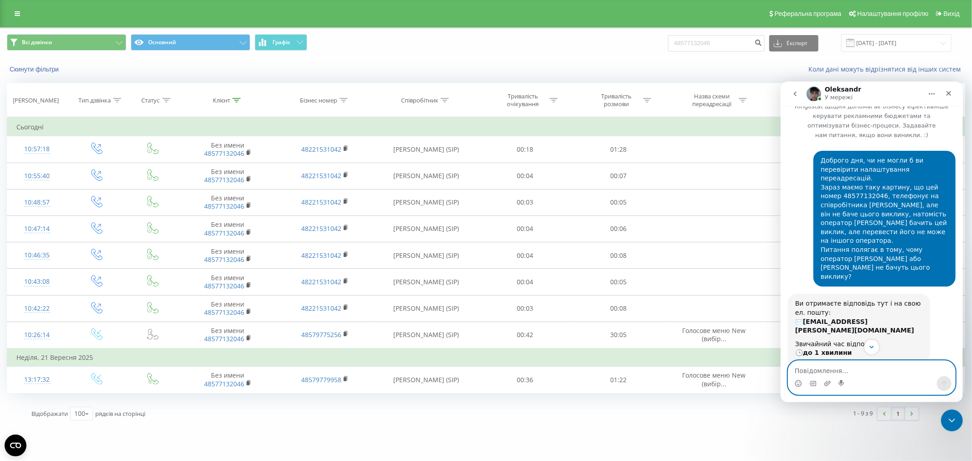
scroll to position [0, 0]
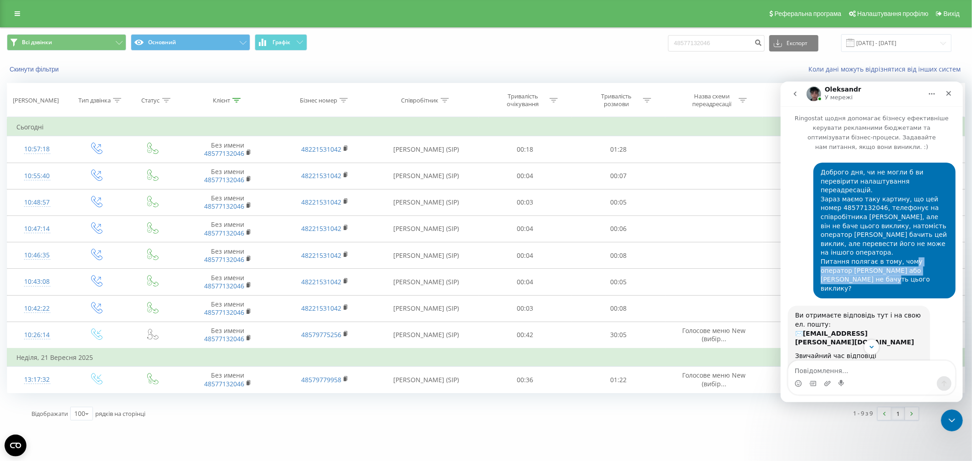
drag, startPoint x: 941, startPoint y: 248, endPoint x: 901, endPoint y: 240, distance: 41.4
click at [901, 240] on div "Доброго дня, чи не могли б ви перевірити налаштування переадресацій. Зараз маєм…" at bounding box center [885, 230] width 128 height 125
click at [919, 259] on div "Доброго дня, чи не могли б ви перевірити налаштування переадресацій. Зараз маєм…" at bounding box center [885, 230] width 128 height 125
click at [907, 263] on div "Доброго дня, чи не могли б ви перевірити налаштування переадресацій. Зараз маєм…" at bounding box center [885, 230] width 128 height 125
drag, startPoint x: 874, startPoint y: 261, endPoint x: 907, endPoint y: 263, distance: 32.9
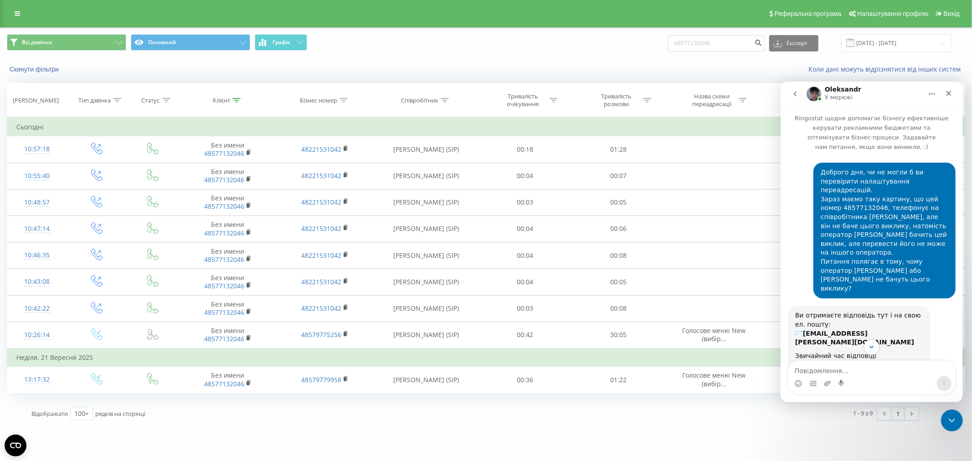
click at [901, 259] on div "Доброго дня, чи не могли б ви перевірити налаштування переадресацій. Зараз маєм…" at bounding box center [885, 230] width 128 height 125
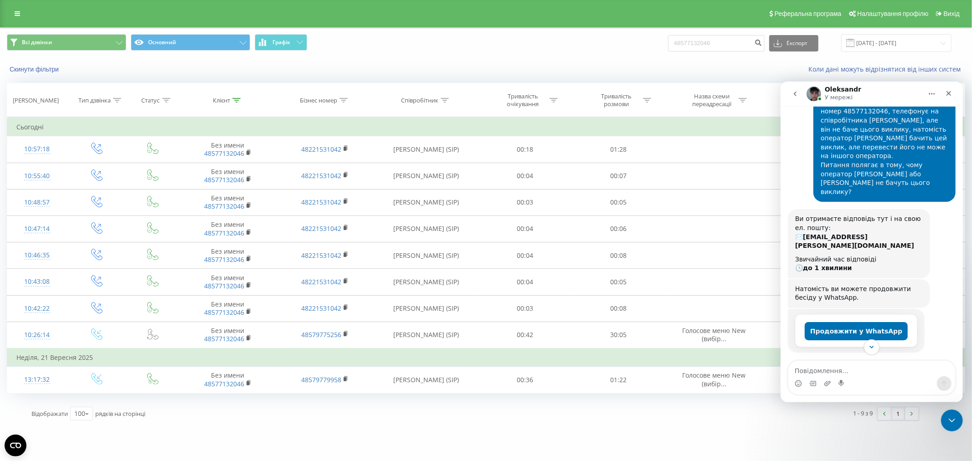
scroll to position [202, 0]
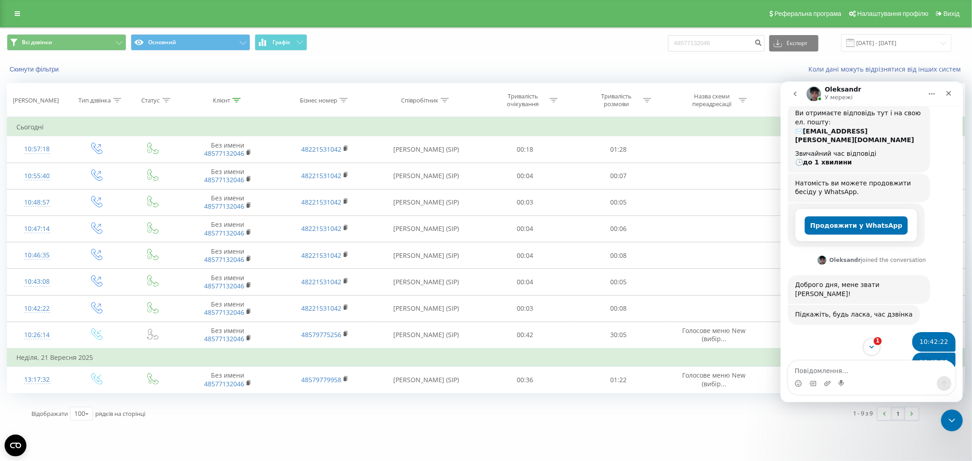
click at [870, 346] on icon "Scroll to bottom" at bounding box center [871, 347] width 5 height 3
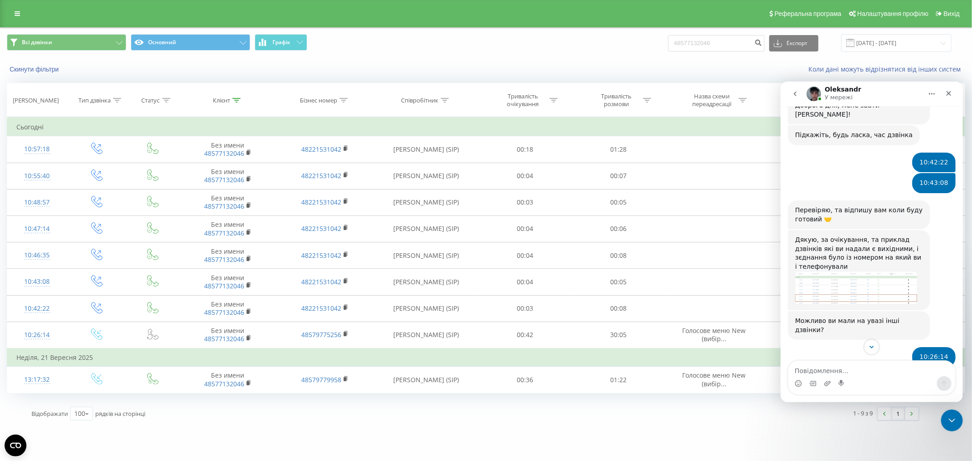
scroll to position [386, 0]
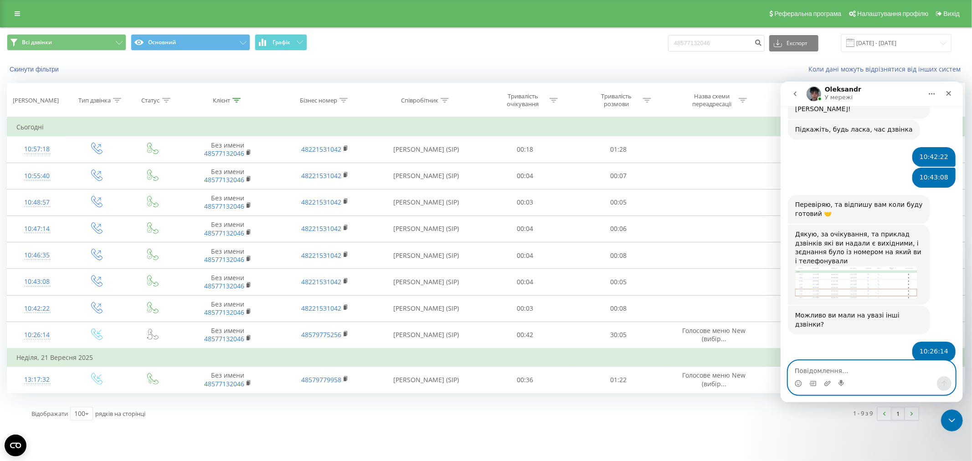
click at [866, 371] on textarea "Повідомлення..." at bounding box center [871, 368] width 167 height 15
click at [859, 363] on textarea "Повідомлення..." at bounding box center [871, 368] width 167 height 15
